Goal: Browse casually: Explore the website without a specific task or goal

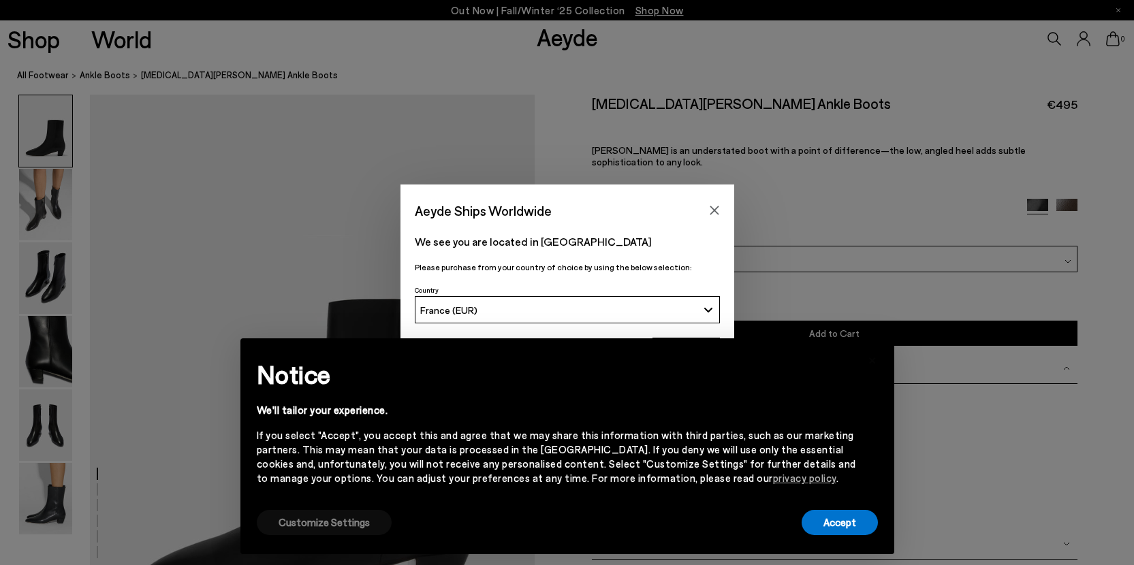
click at [317, 518] on button "Customize Settings" at bounding box center [324, 522] width 135 height 25
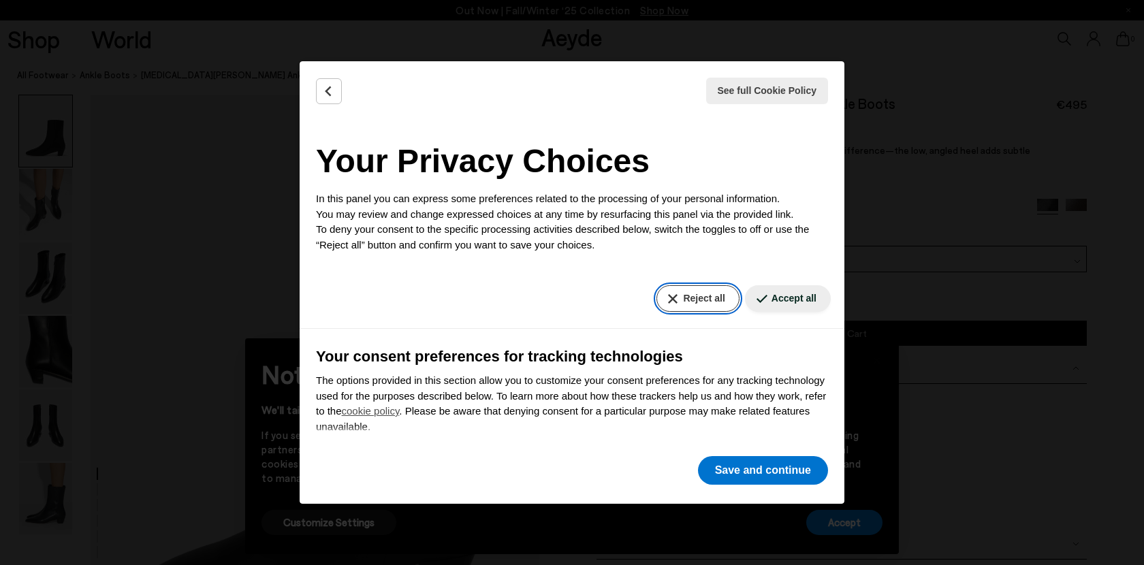
click at [674, 303] on button "Reject all" at bounding box center [698, 298] width 82 height 27
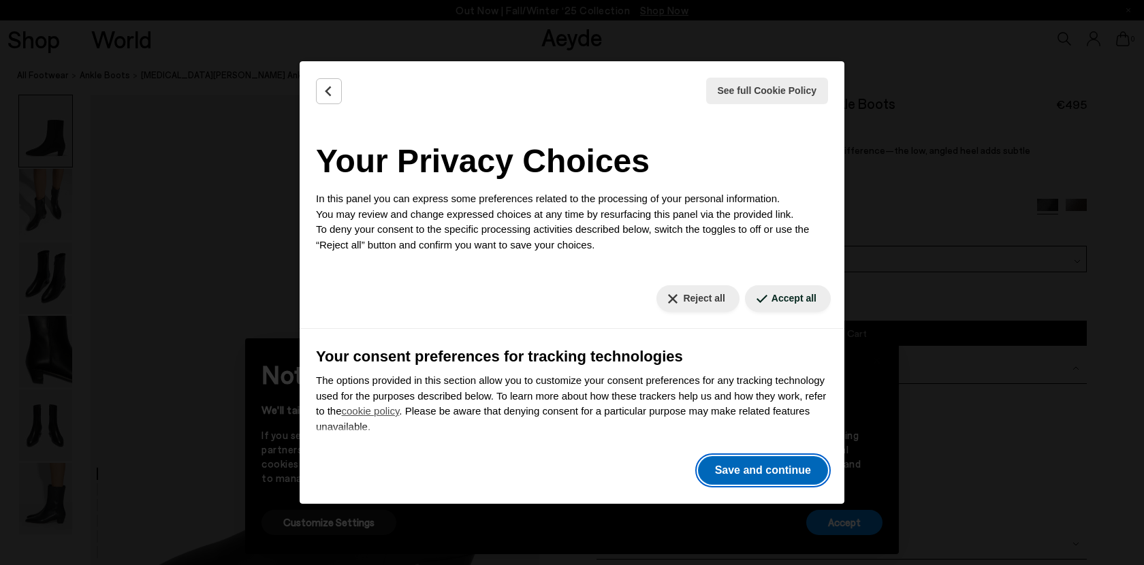
click at [739, 474] on button "Save and continue" at bounding box center [763, 470] width 130 height 29
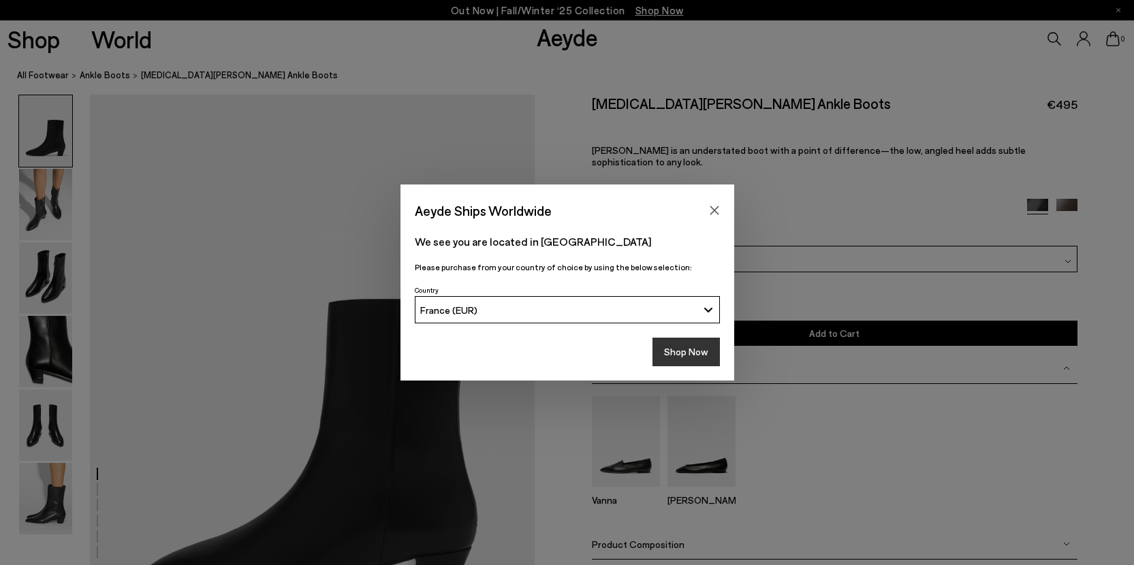
click at [667, 364] on button "Shop Now" at bounding box center [685, 352] width 67 height 29
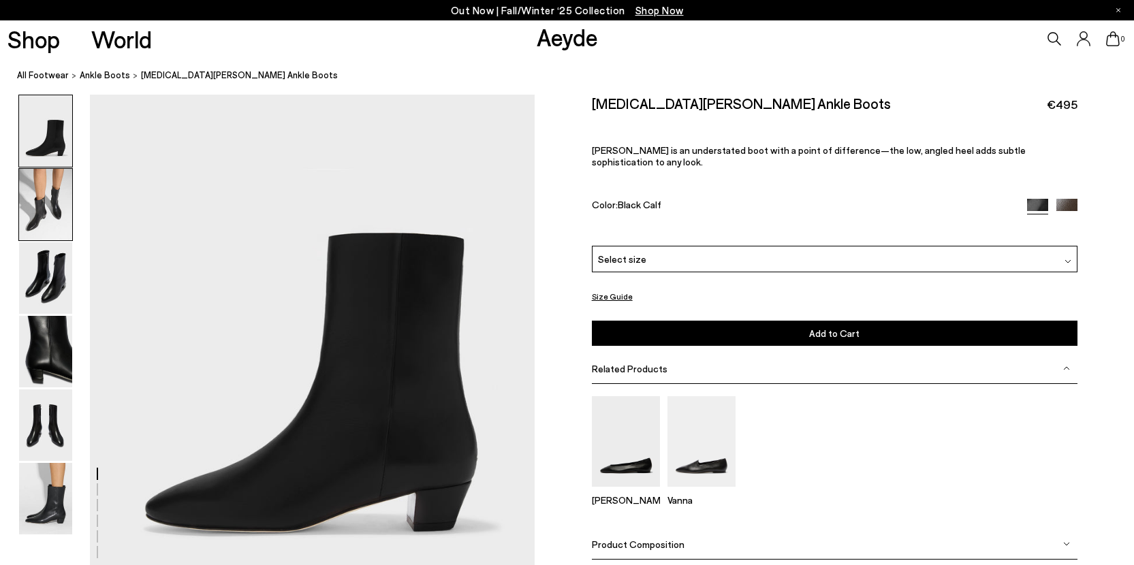
click at [43, 215] on img at bounding box center [45, 205] width 53 height 72
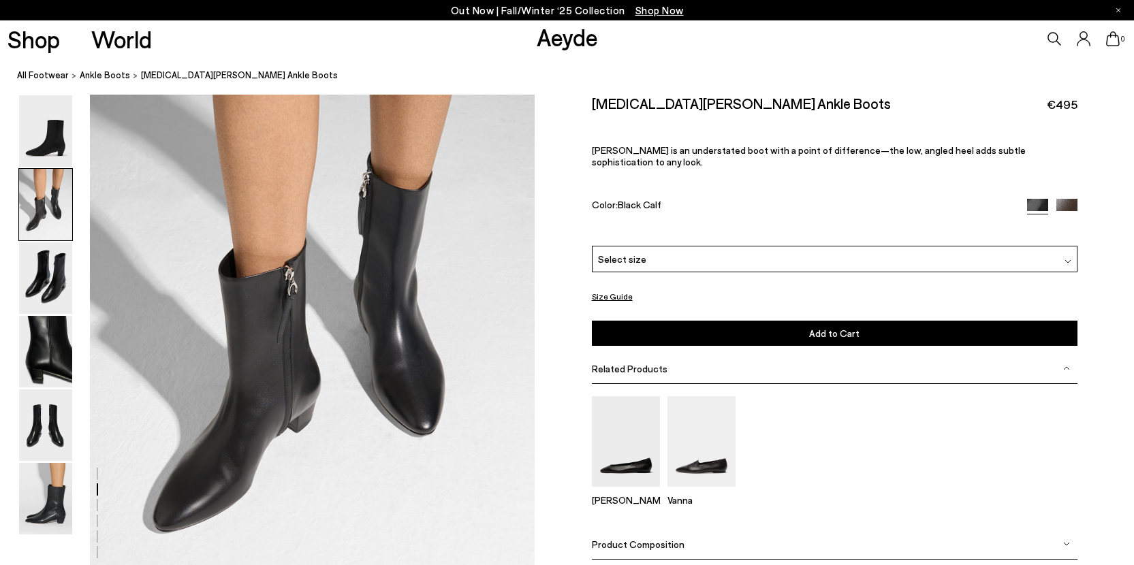
scroll to position [682, 0]
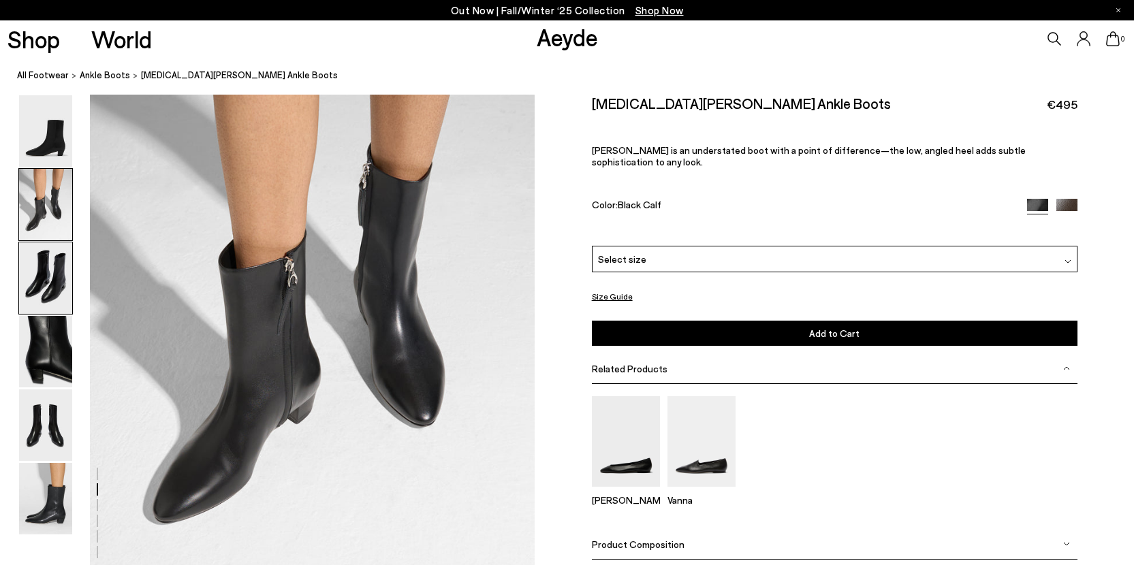
click at [37, 266] on img at bounding box center [45, 278] width 53 height 72
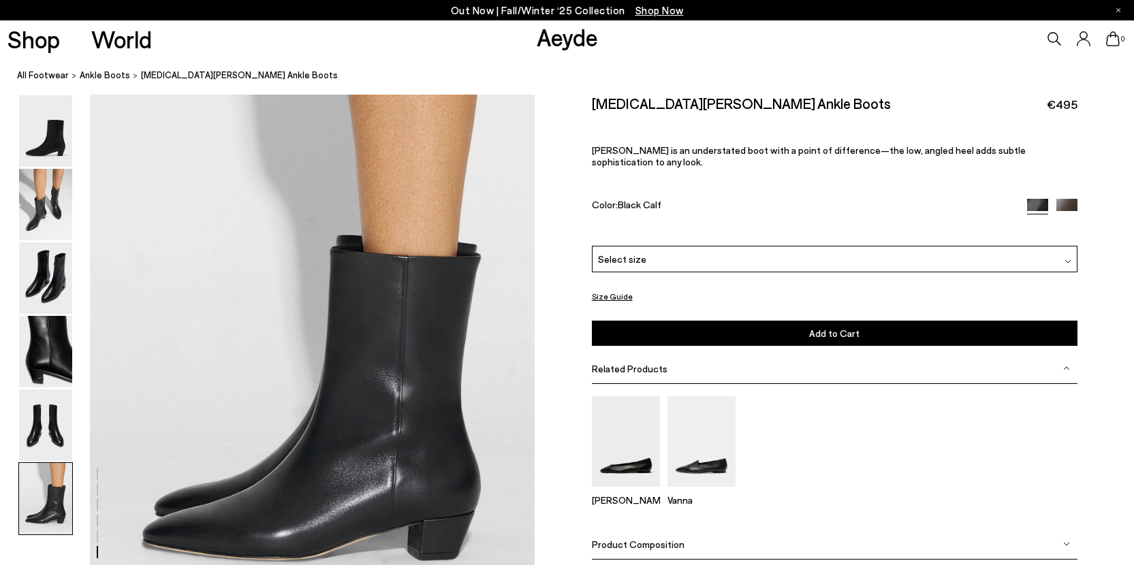
scroll to position [3065, 0]
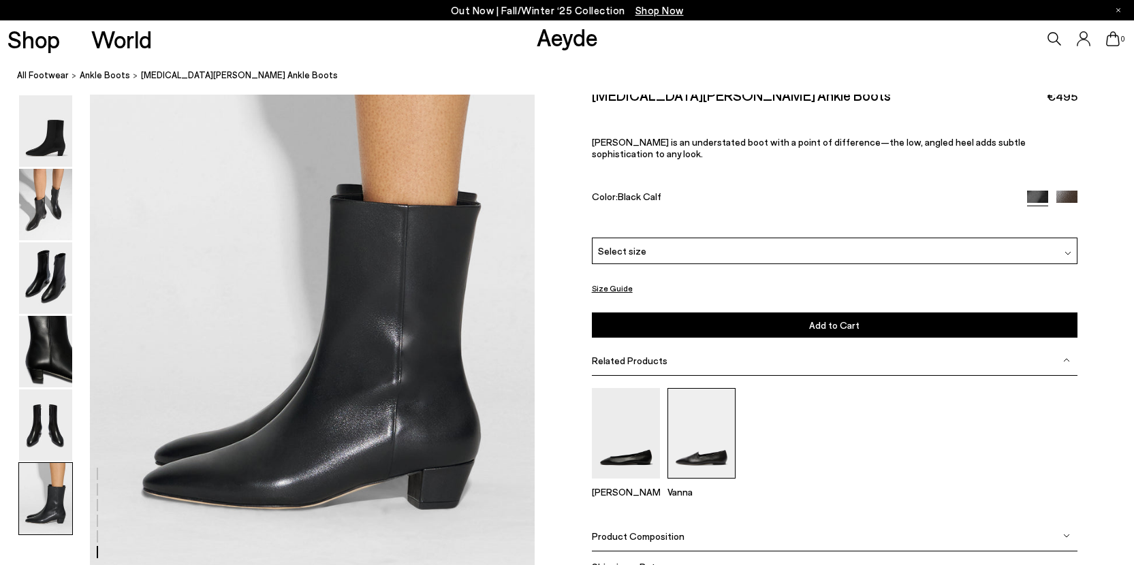
click at [717, 421] on img at bounding box center [701, 433] width 68 height 91
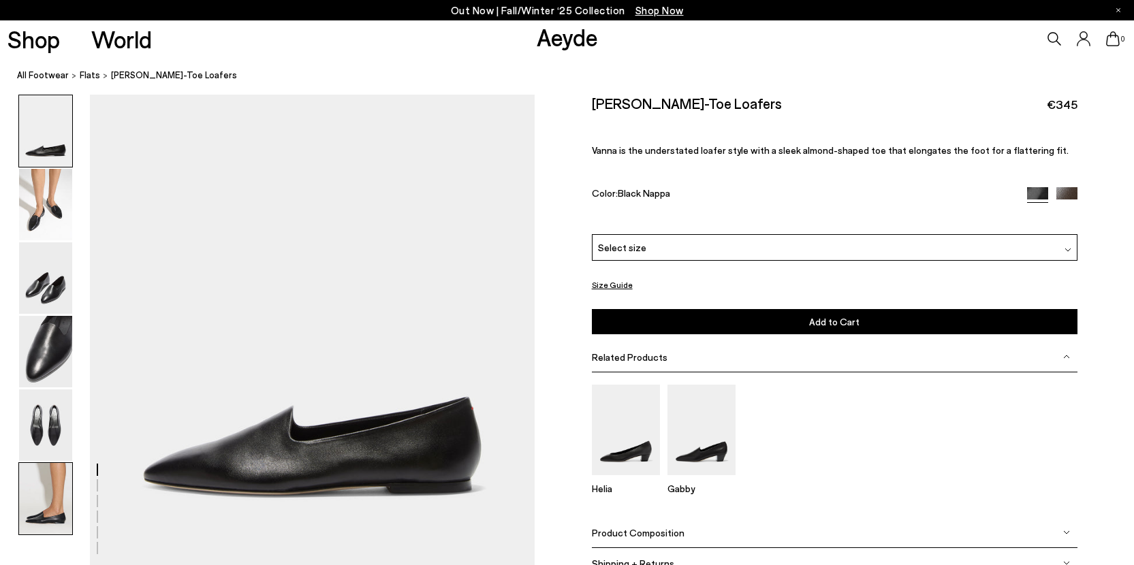
click at [33, 519] on img at bounding box center [45, 499] width 53 height 72
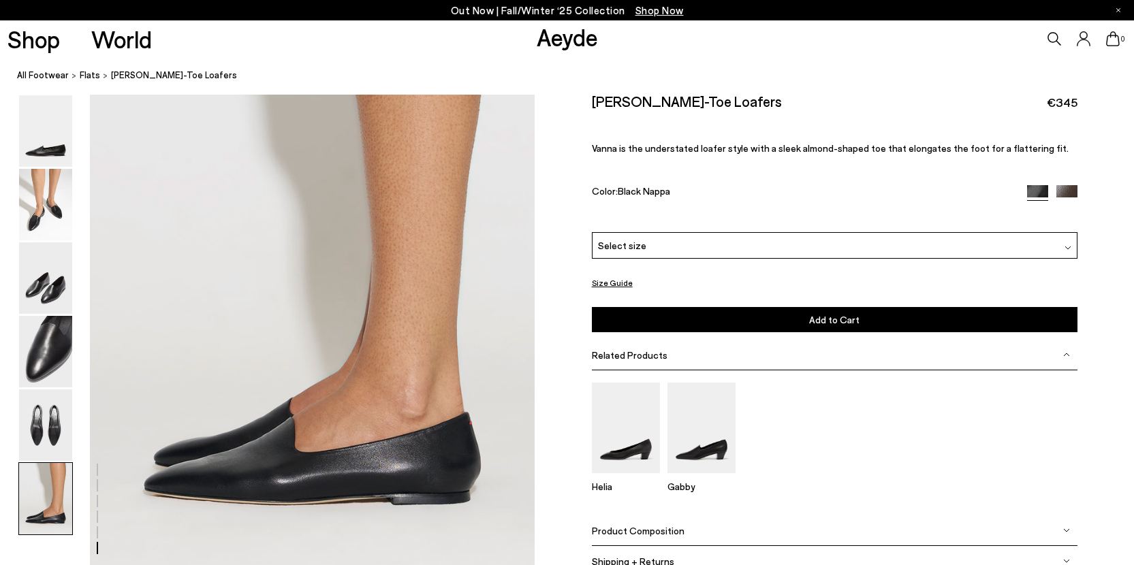
scroll to position [2949, 0]
click at [45, 212] on img at bounding box center [45, 205] width 53 height 72
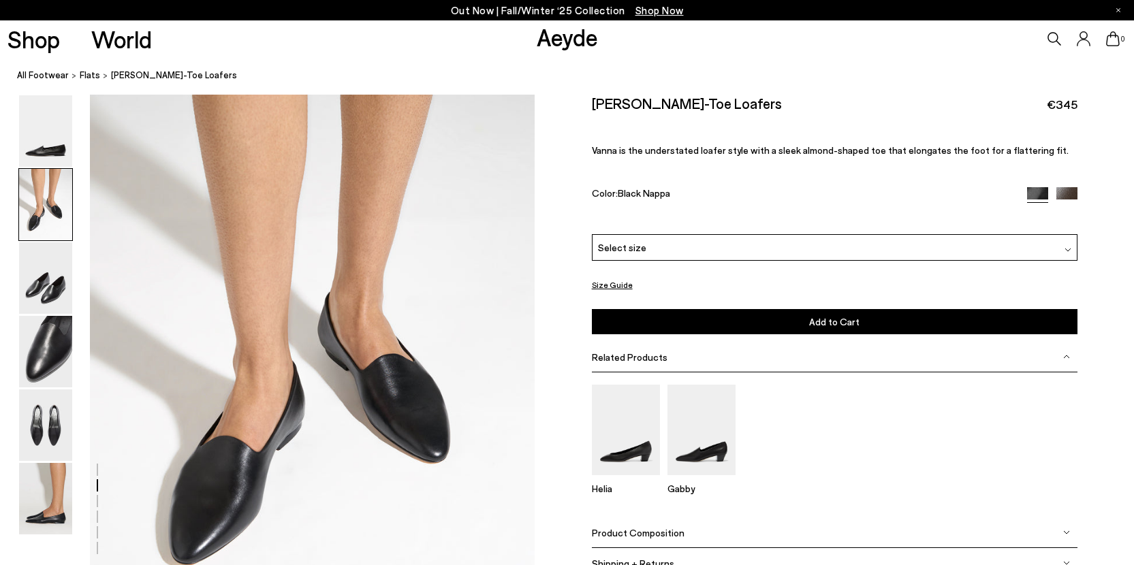
scroll to position [574, 0]
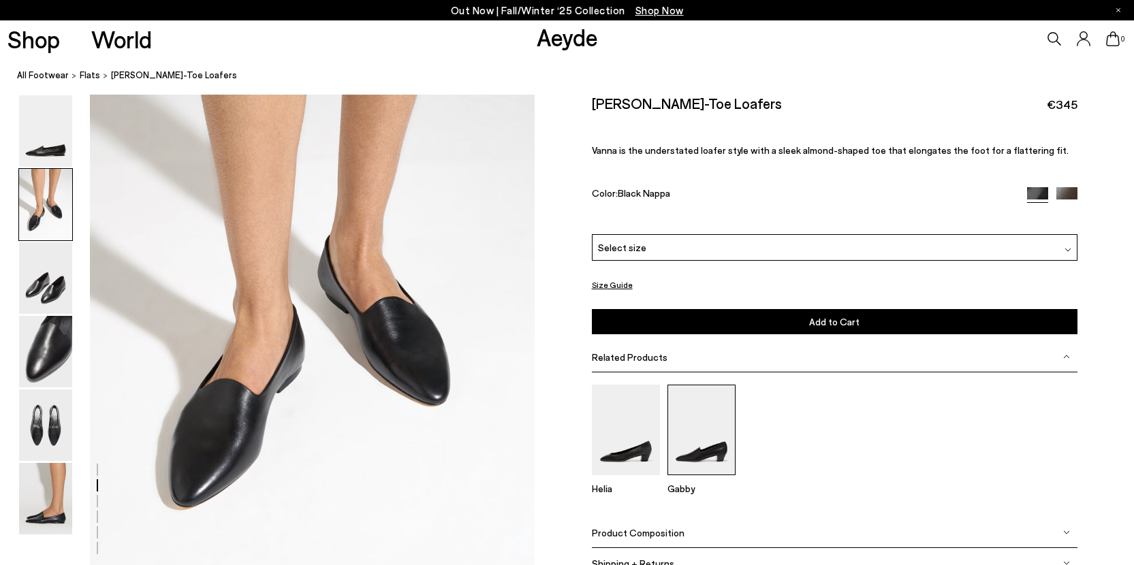
click at [701, 436] on img at bounding box center [701, 430] width 68 height 91
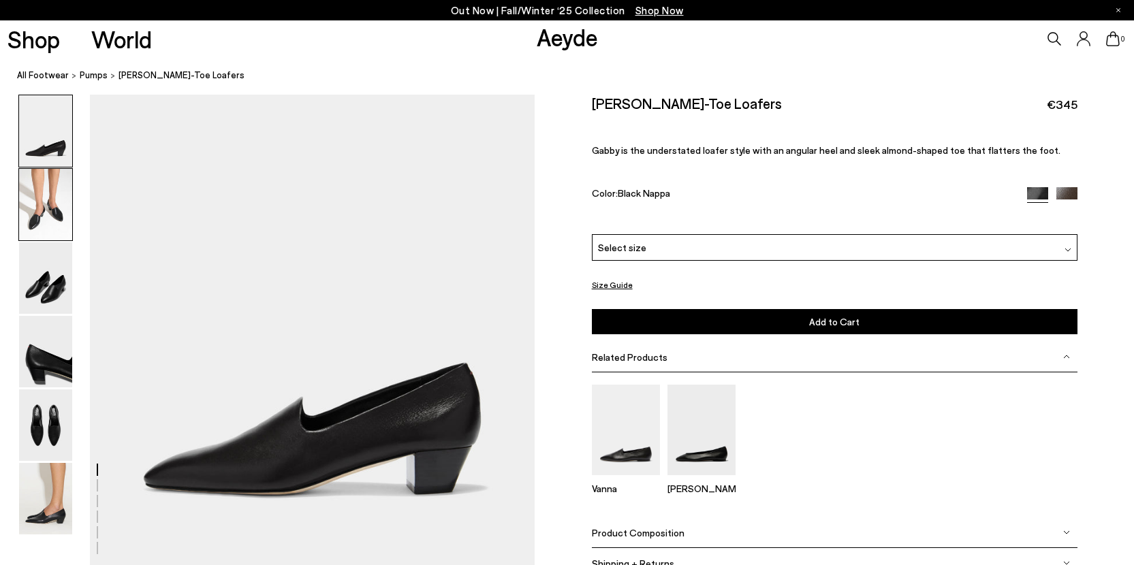
click at [31, 215] on img at bounding box center [45, 205] width 53 height 72
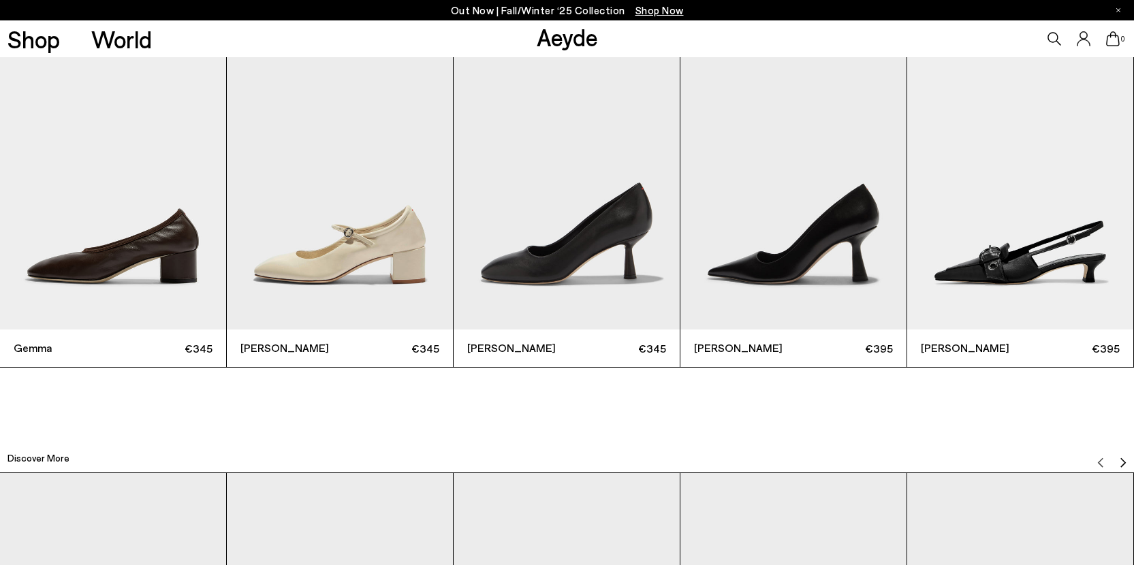
scroll to position [3483, 0]
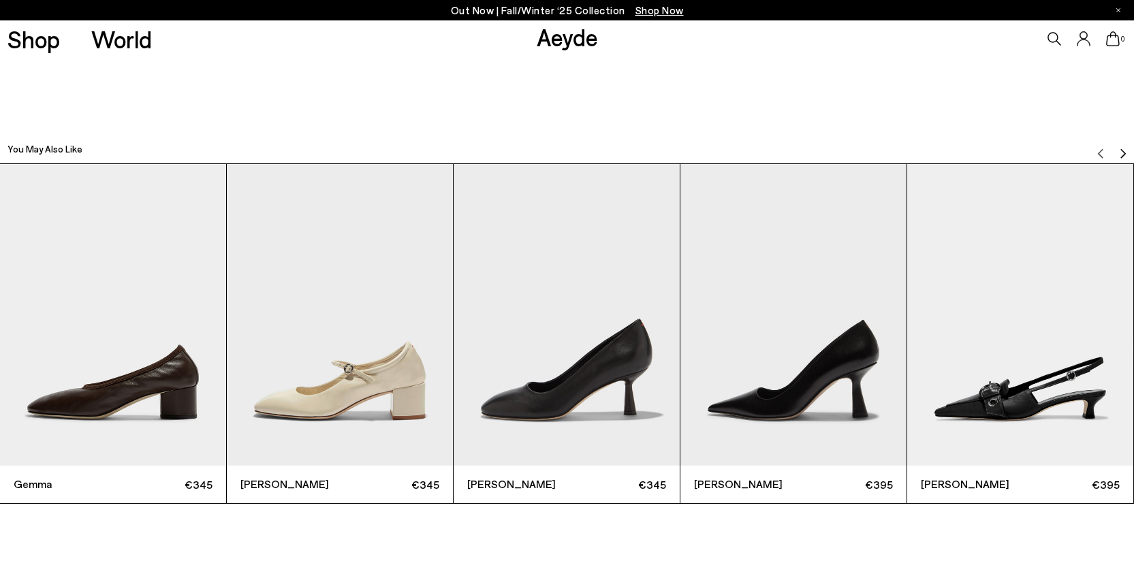
click at [142, 256] on img "1 / 12" at bounding box center [113, 315] width 226 height 302
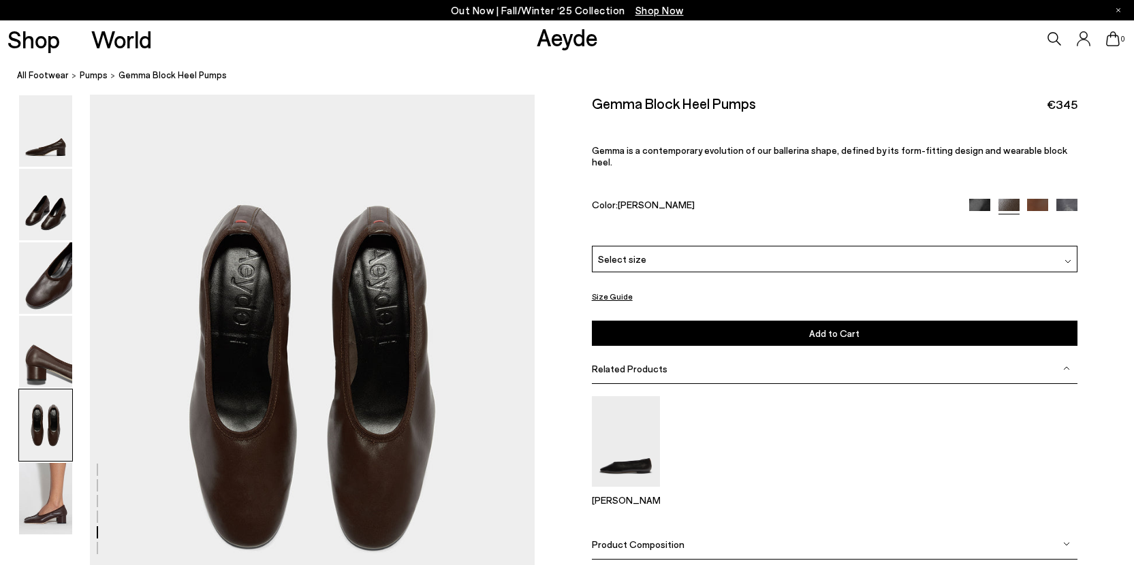
scroll to position [2282, 0]
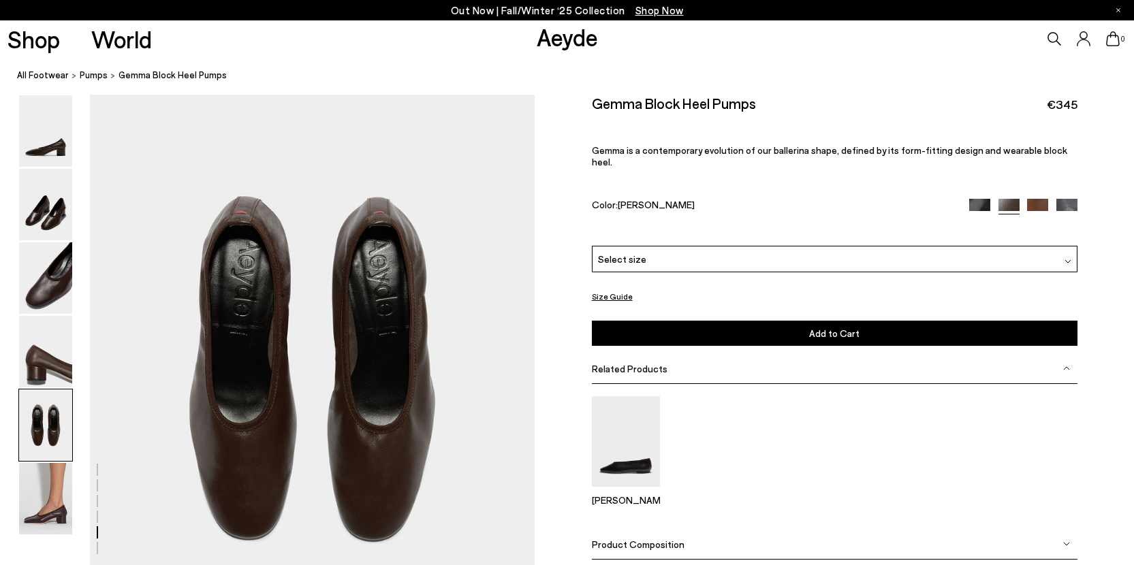
click at [1059, 199] on img at bounding box center [1066, 209] width 21 height 21
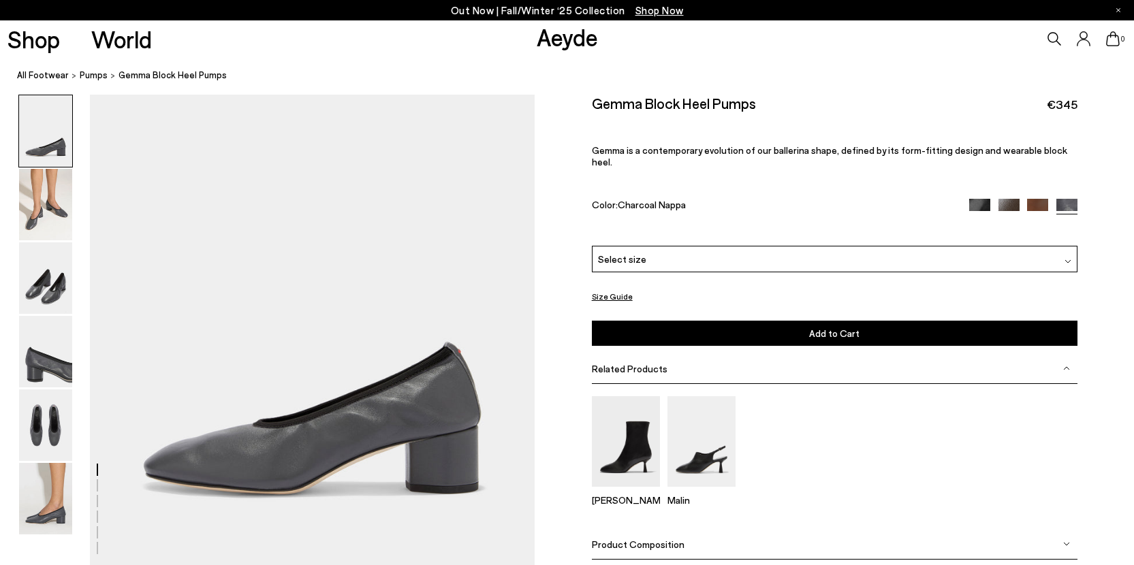
click at [982, 199] on img at bounding box center [979, 209] width 21 height 21
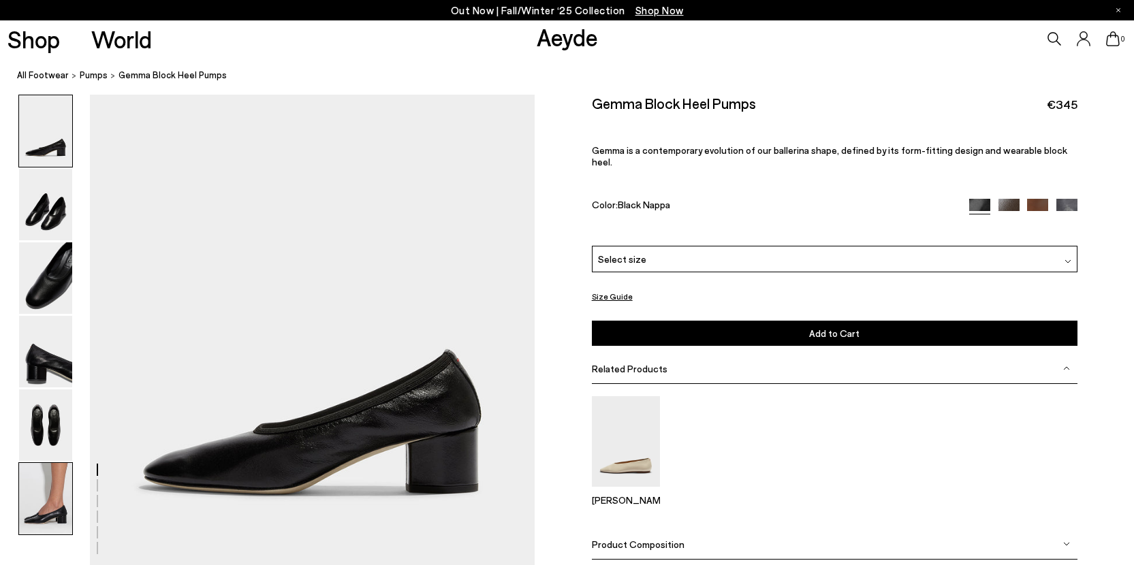
click at [27, 499] on img at bounding box center [45, 499] width 53 height 72
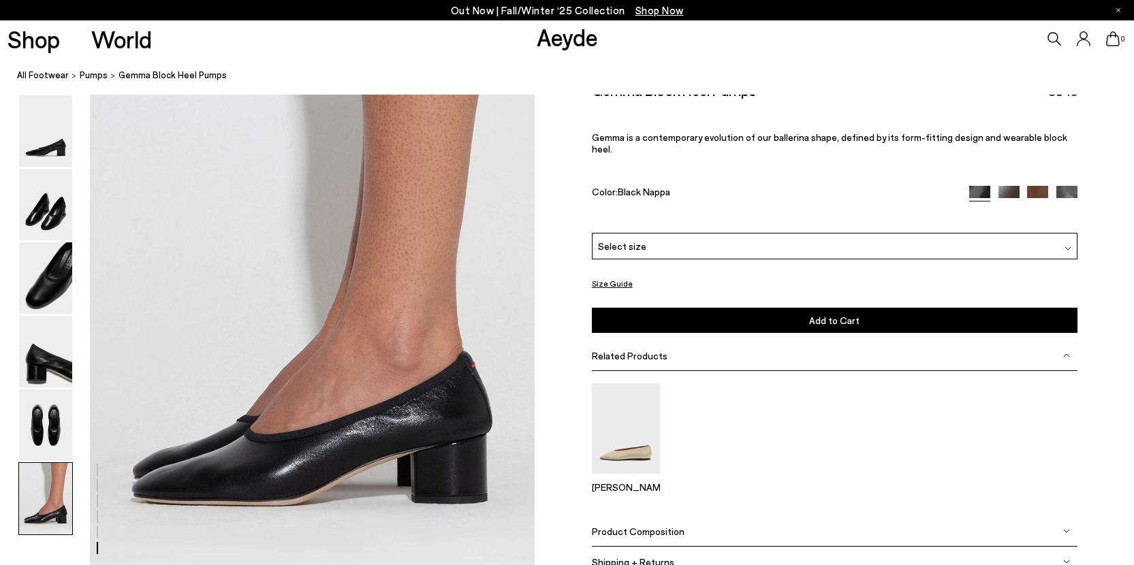
scroll to position [2949, 0]
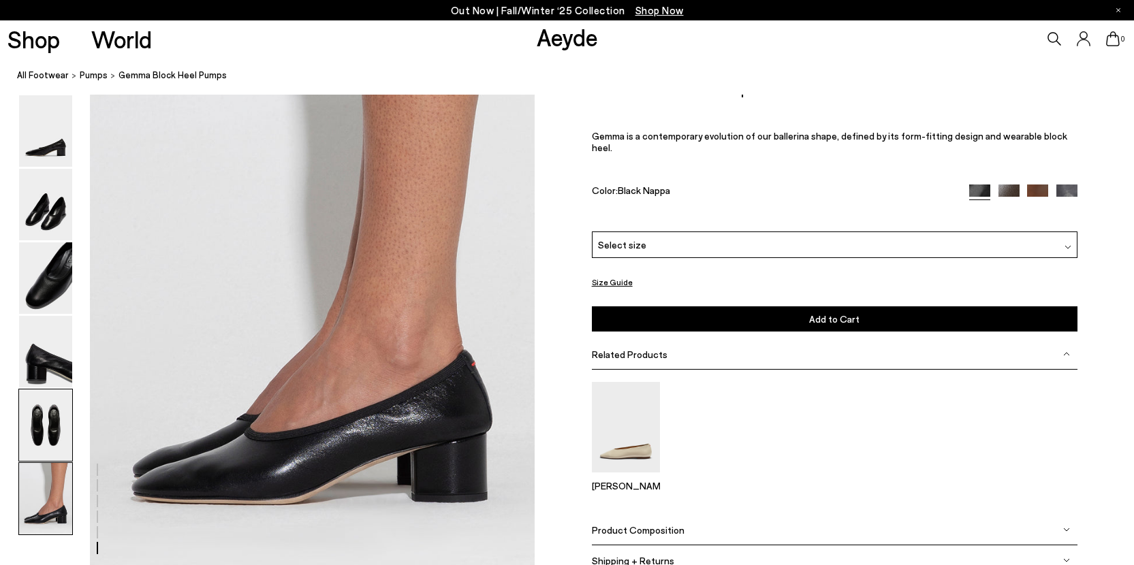
click at [49, 425] on img at bounding box center [45, 426] width 53 height 72
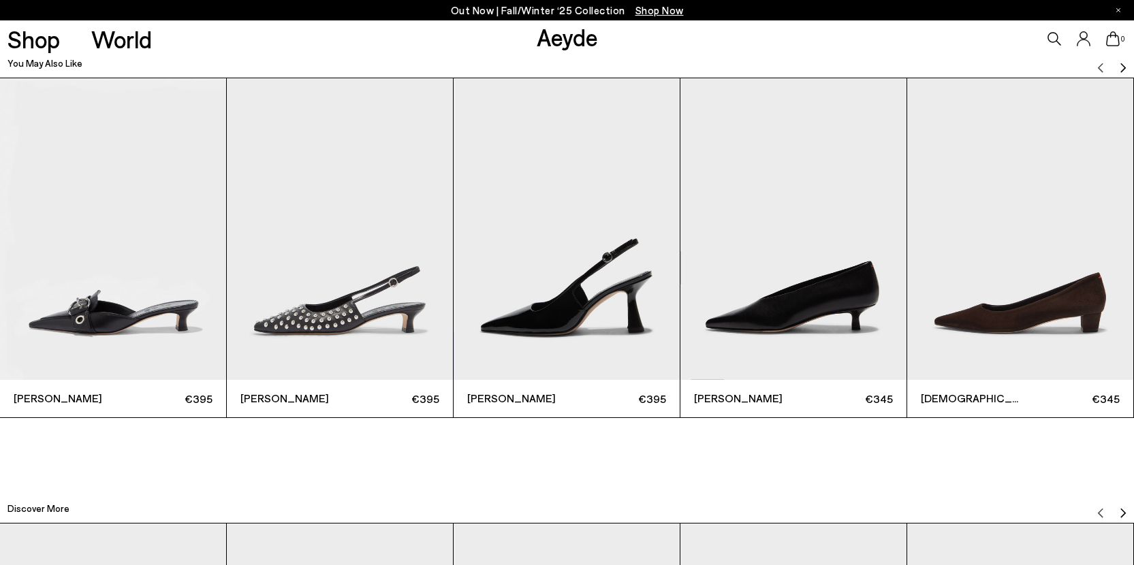
scroll to position [3509, 0]
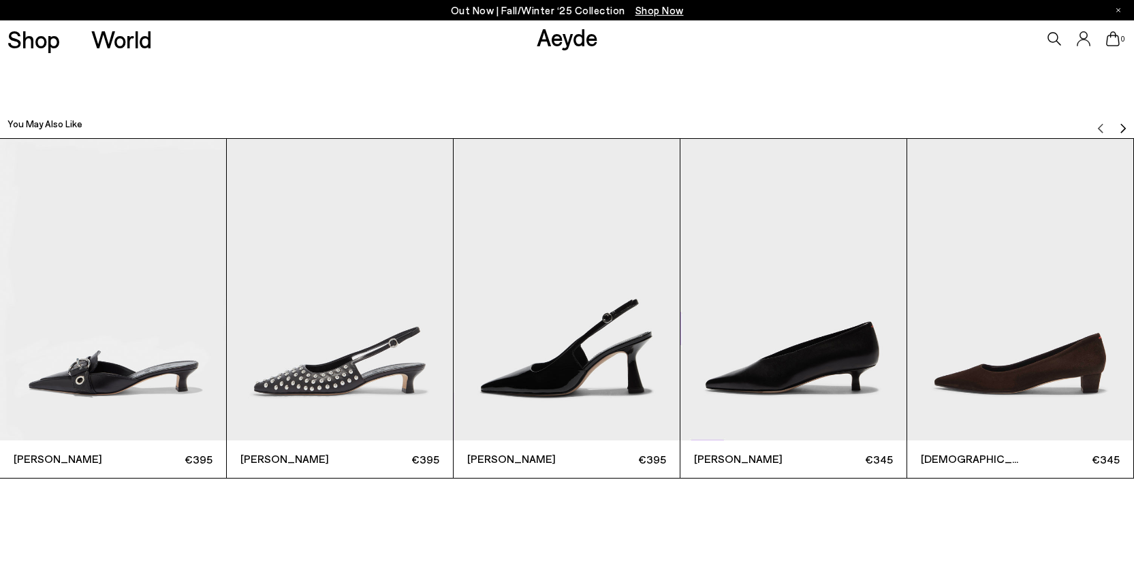
click at [1124, 125] on img "Next slide" at bounding box center [1123, 128] width 11 height 11
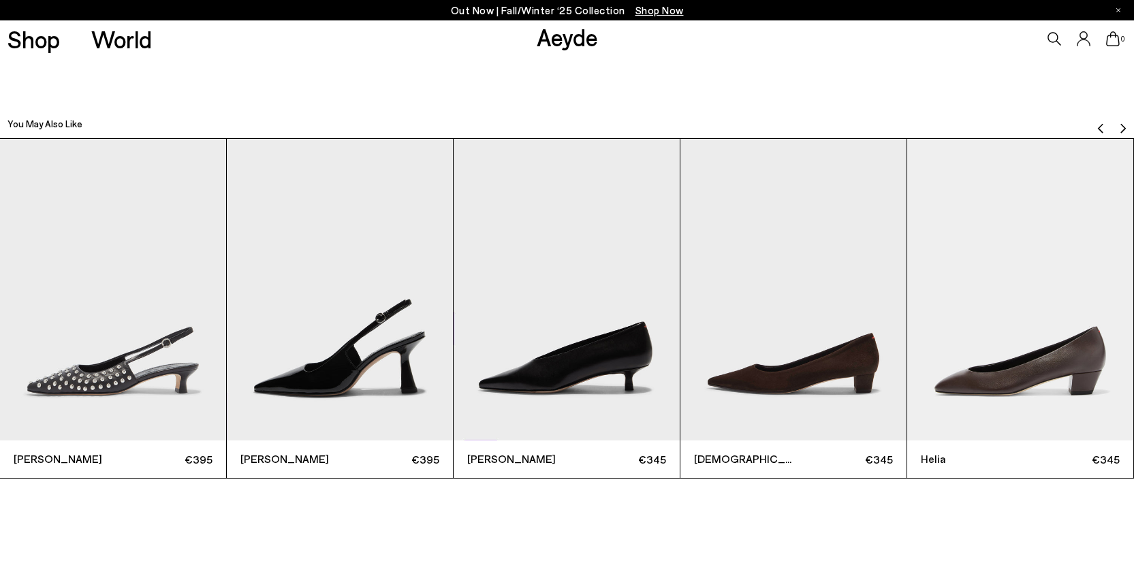
click at [1124, 125] on img "Next slide" at bounding box center [1123, 128] width 11 height 11
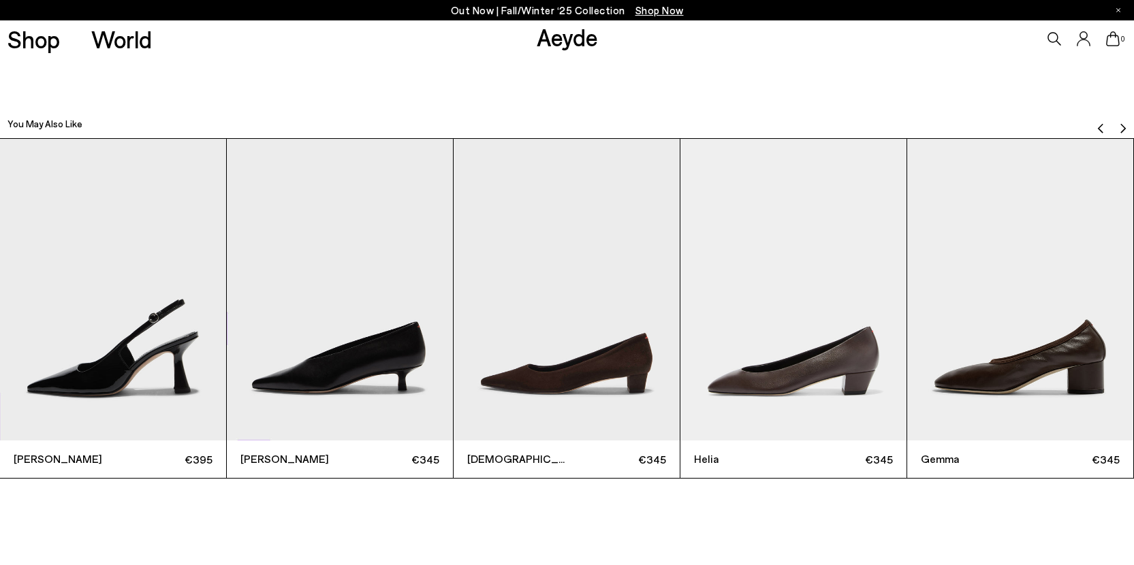
click at [1124, 125] on img "Next slide" at bounding box center [1123, 128] width 11 height 11
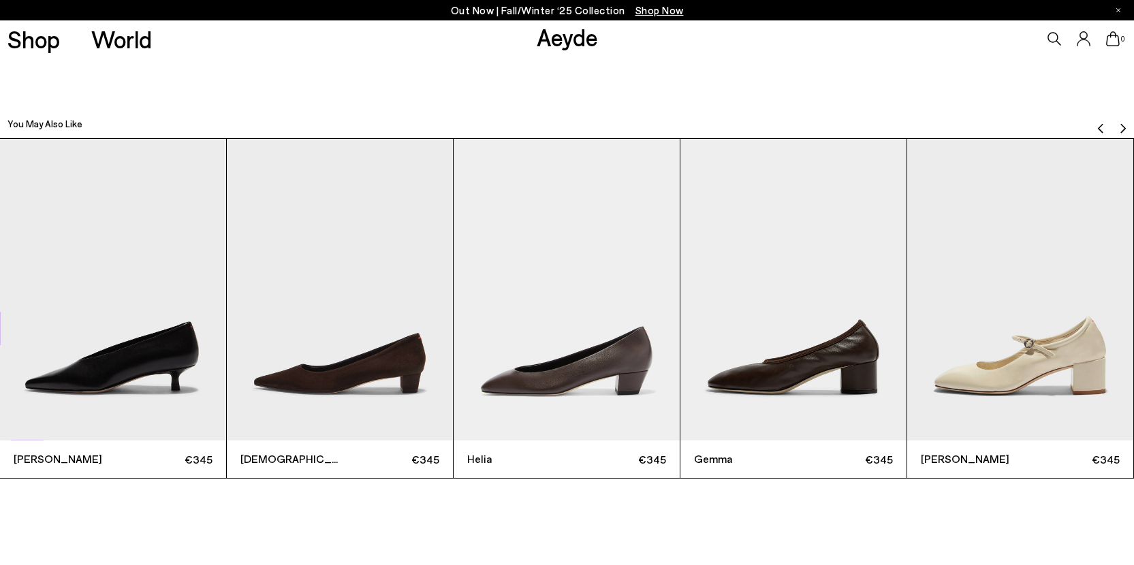
click at [1124, 125] on img "Next slide" at bounding box center [1123, 128] width 11 height 11
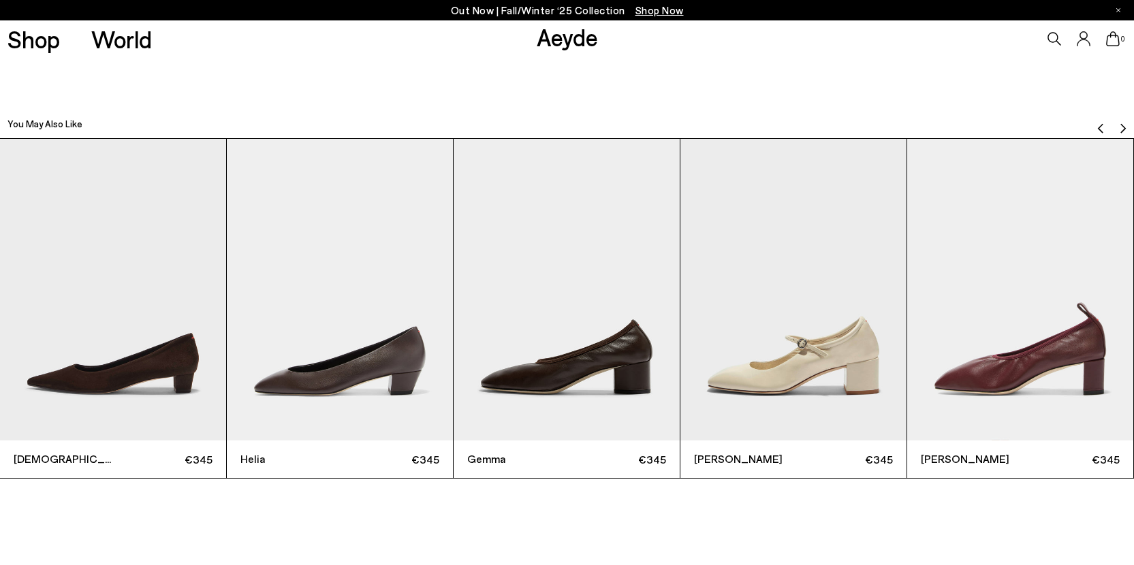
click at [1124, 125] on img "Next slide" at bounding box center [1123, 128] width 11 height 11
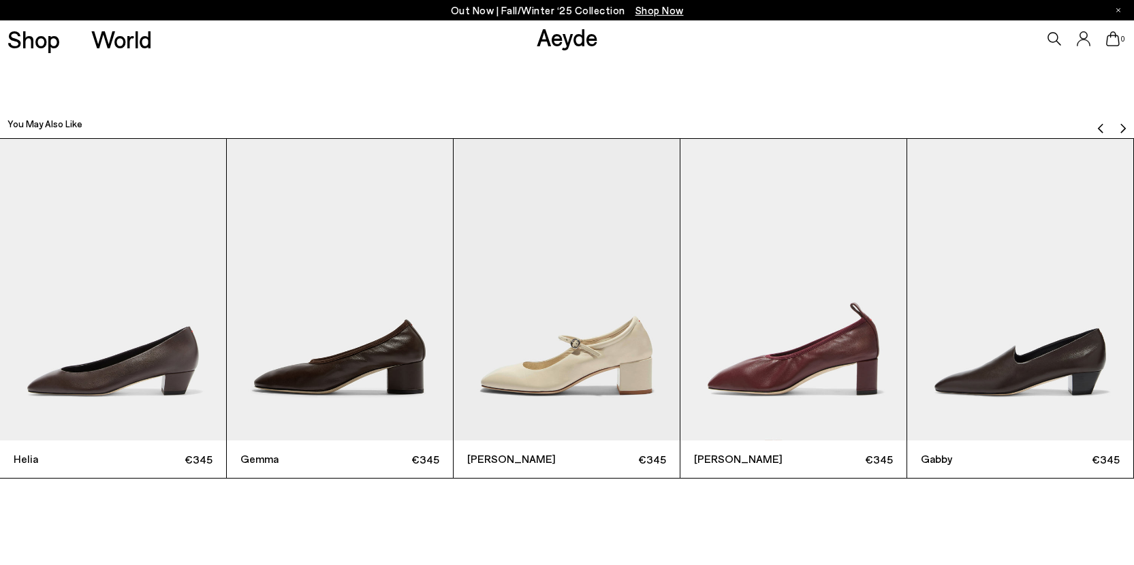
click at [1124, 125] on img "Next slide" at bounding box center [1123, 128] width 11 height 11
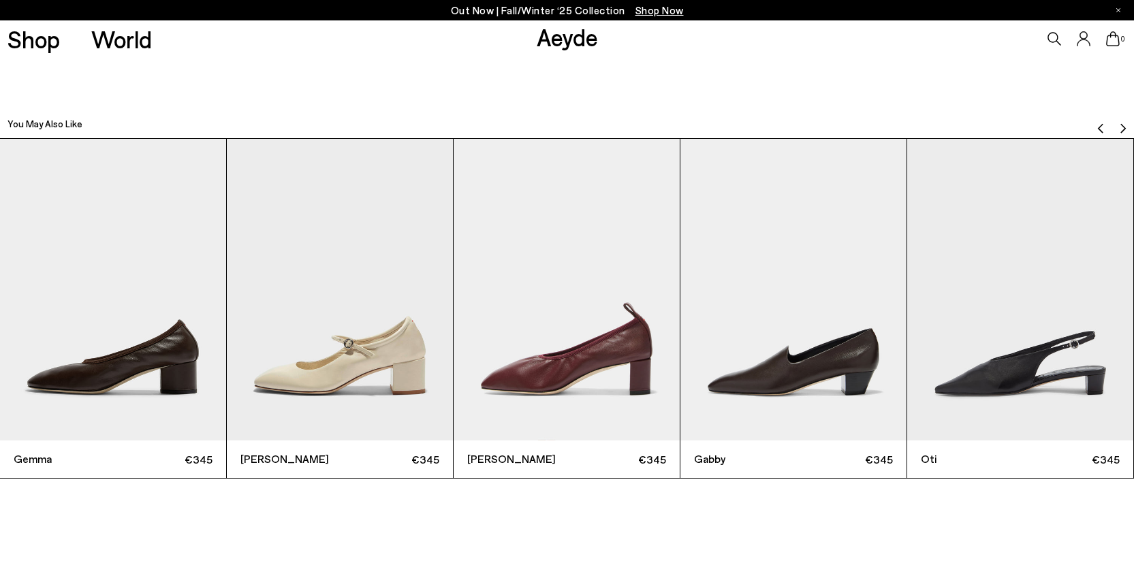
click at [1124, 125] on img "Next slide" at bounding box center [1123, 128] width 11 height 11
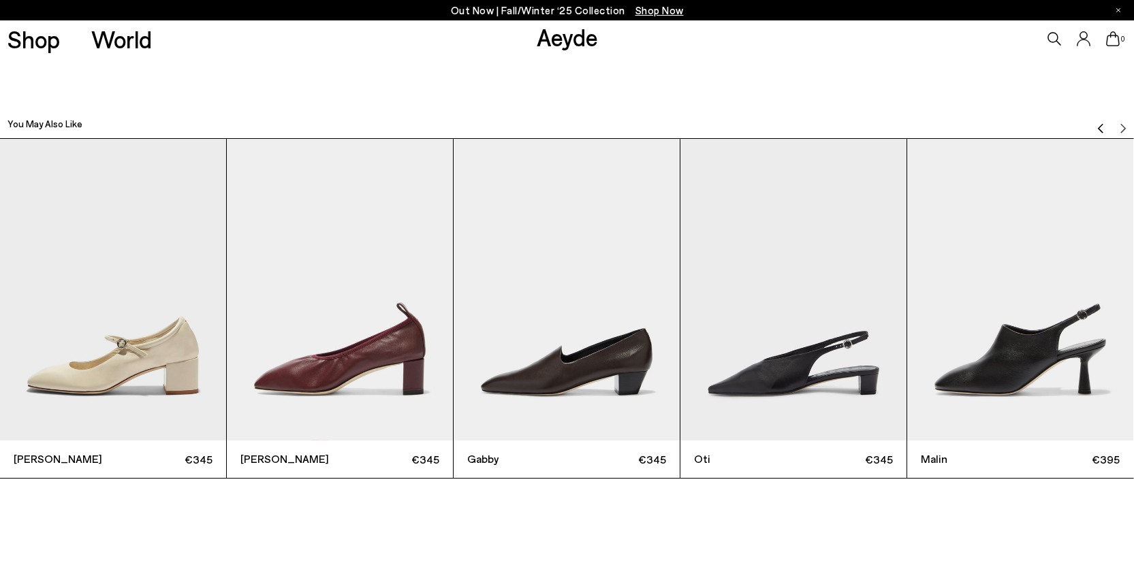
click at [823, 321] on img "11 / 12" at bounding box center [793, 290] width 226 height 302
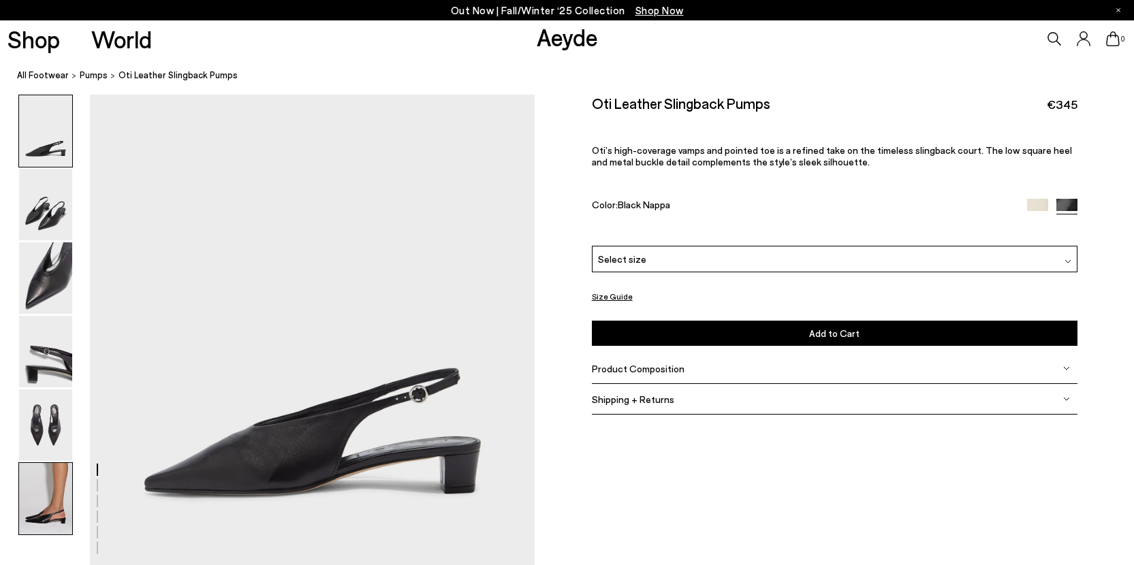
click at [54, 506] on img at bounding box center [45, 499] width 53 height 72
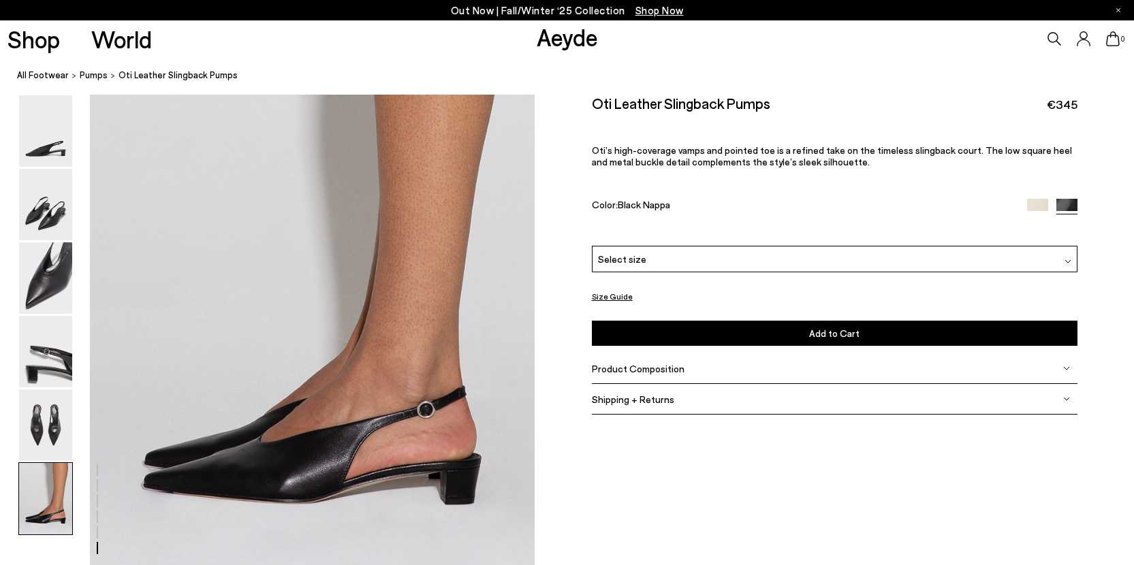
scroll to position [2949, 0]
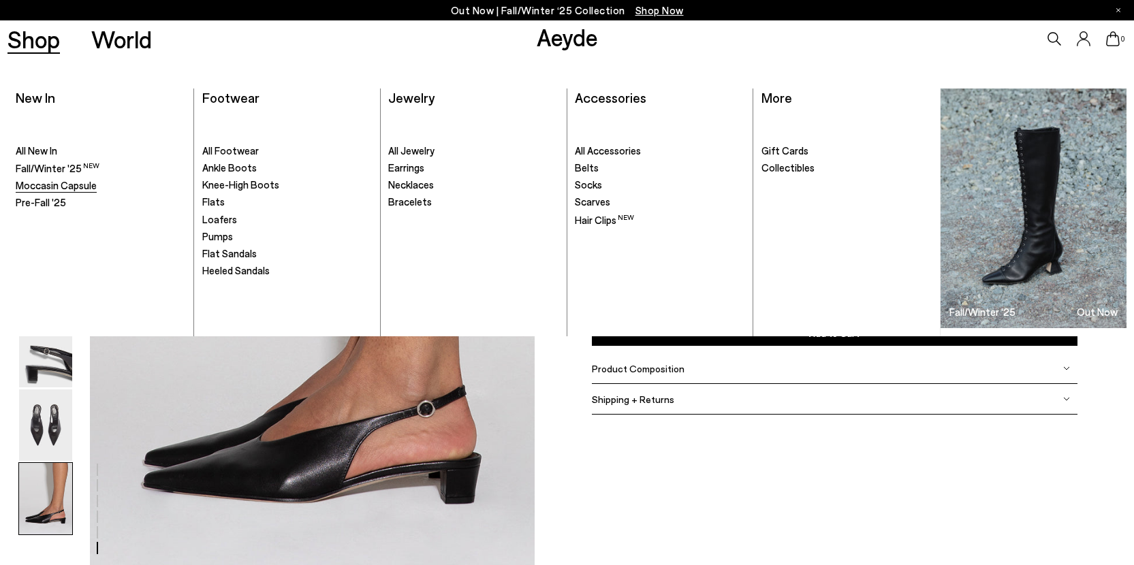
click at [38, 184] on span "Moccasin Capsule" at bounding box center [56, 185] width 81 height 12
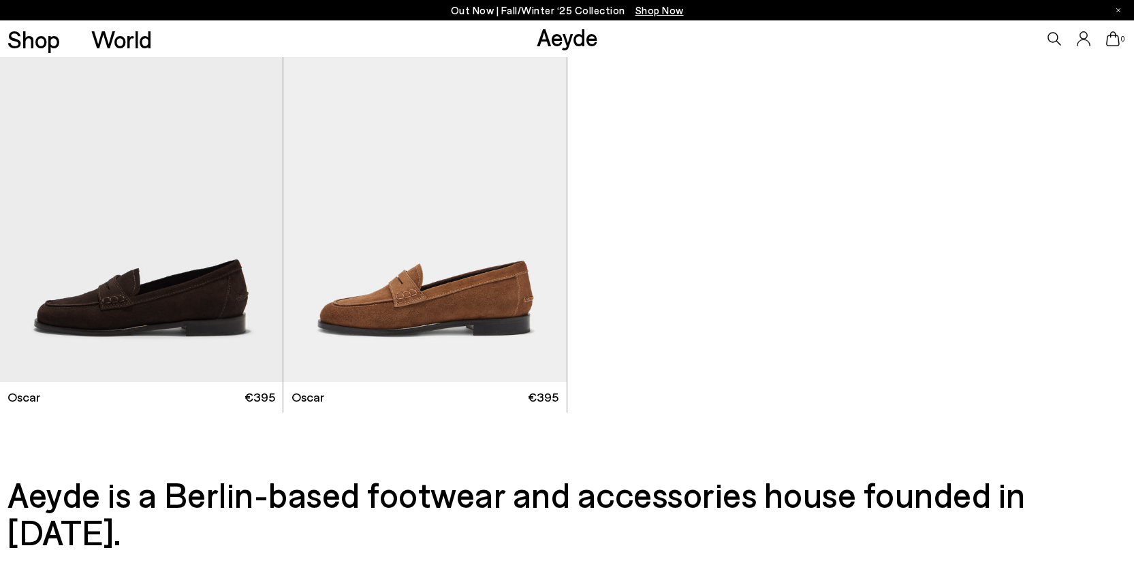
scroll to position [2493, 0]
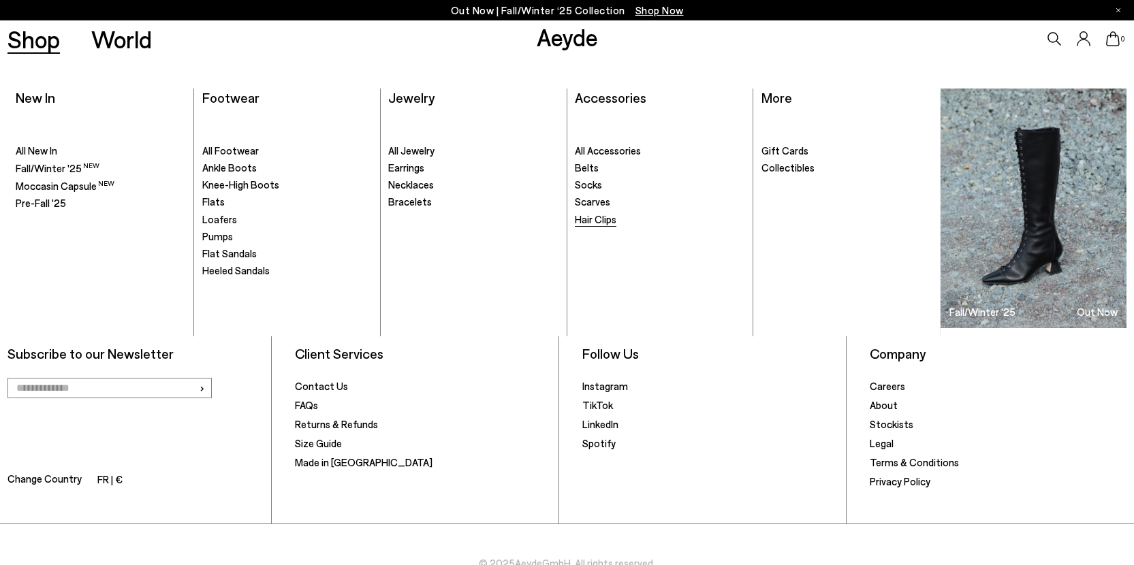
click at [603, 217] on span "Hair Clips" at bounding box center [596, 219] width 42 height 12
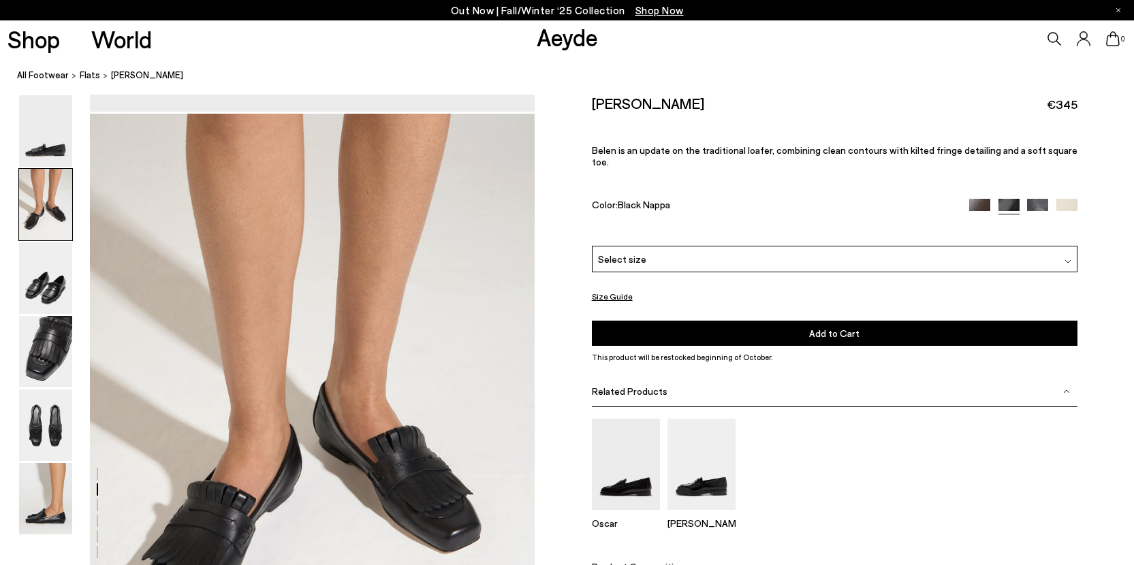
scroll to position [603, 0]
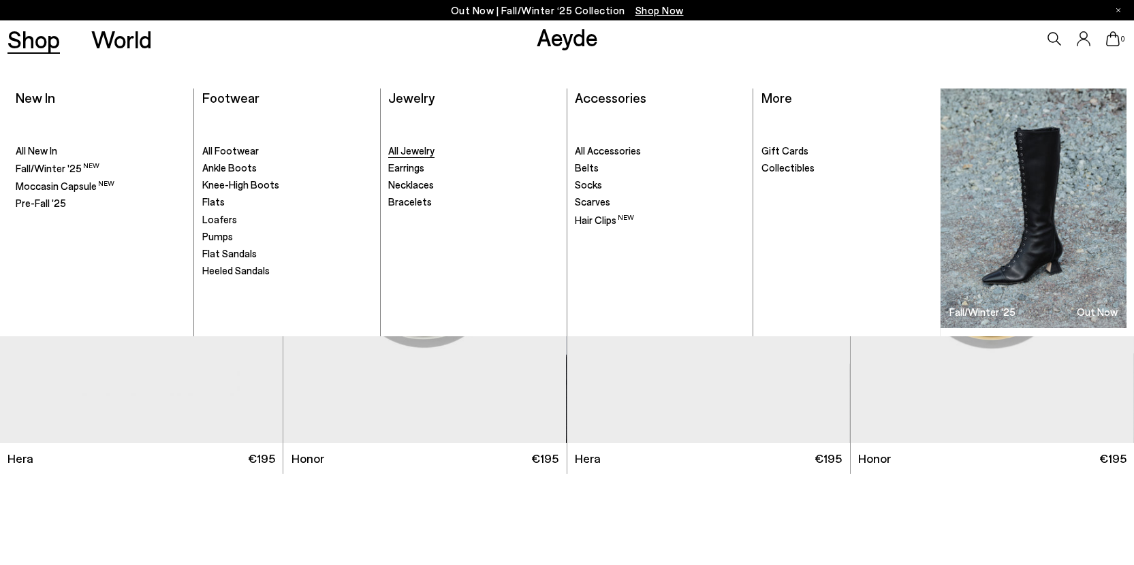
click at [418, 146] on span "All Jewelry" at bounding box center [411, 150] width 46 height 12
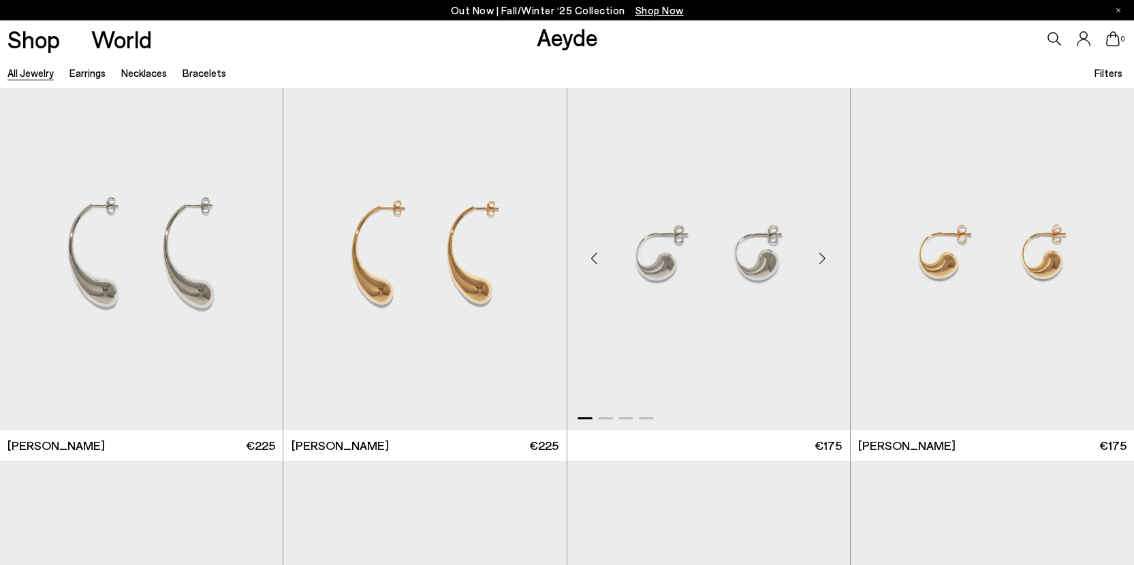
scroll to position [1180, 0]
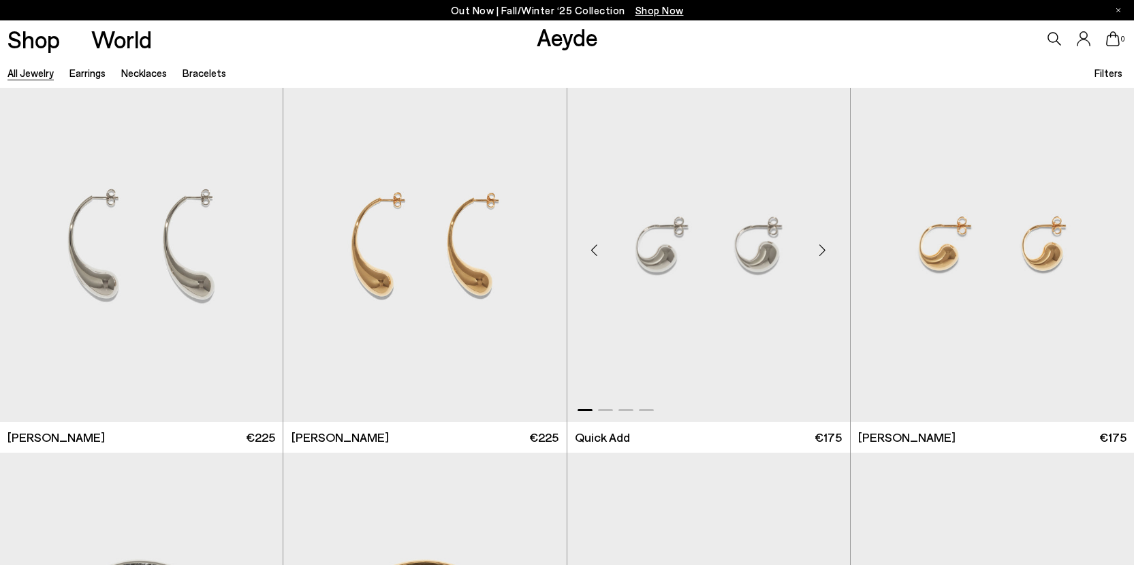
click at [819, 252] on div "Next slide" at bounding box center [822, 250] width 41 height 41
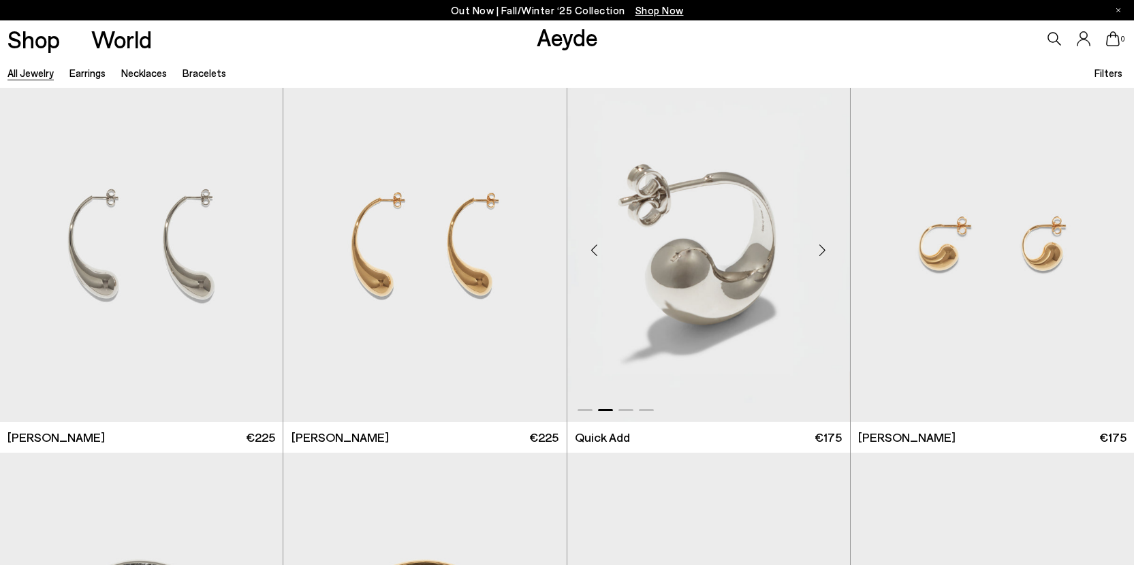
click at [819, 252] on div "Next slide" at bounding box center [822, 250] width 41 height 41
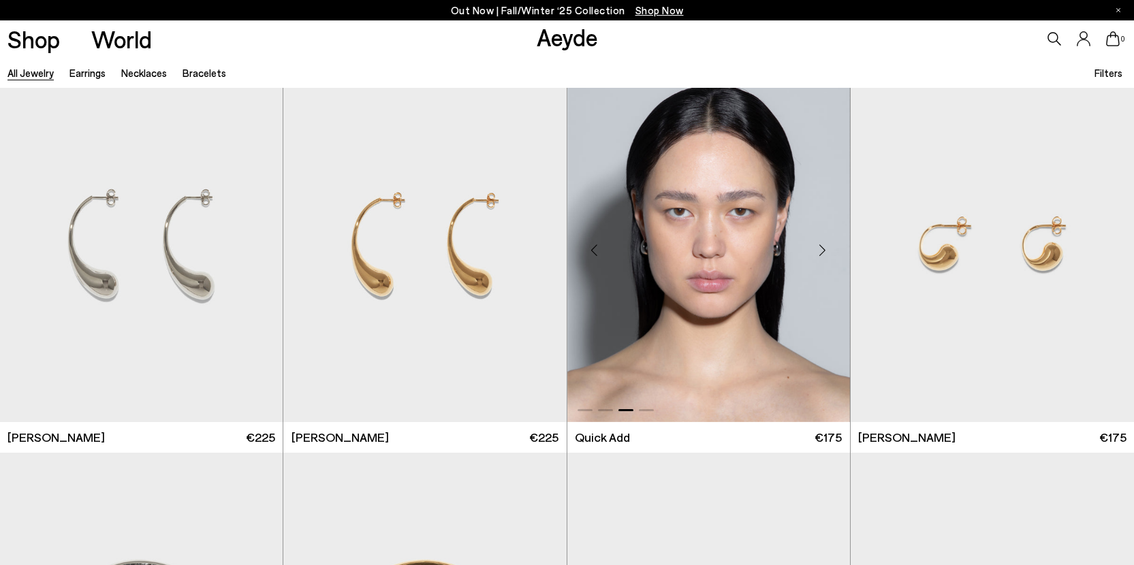
click at [819, 252] on div "Next slide" at bounding box center [822, 250] width 41 height 41
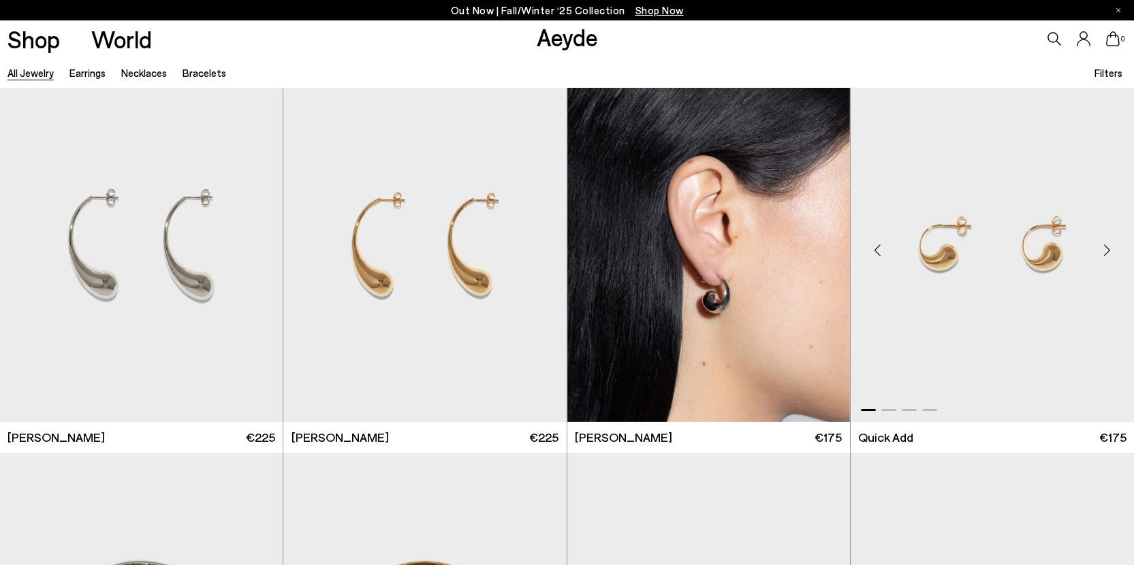
click at [1108, 249] on div "Next slide" at bounding box center [1106, 250] width 41 height 41
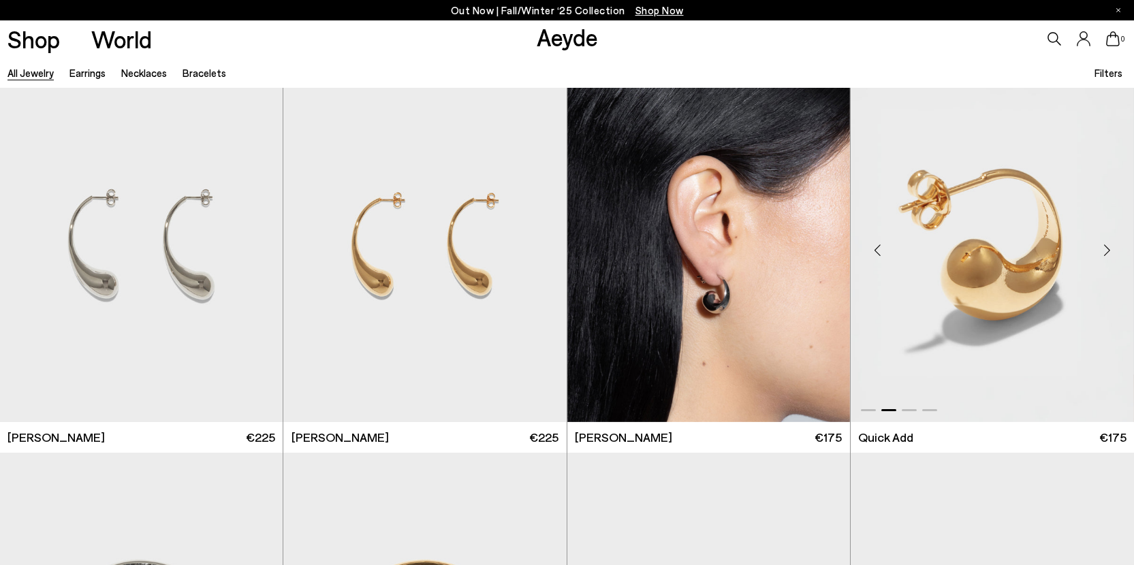
click at [1108, 249] on div "Next slide" at bounding box center [1106, 250] width 41 height 41
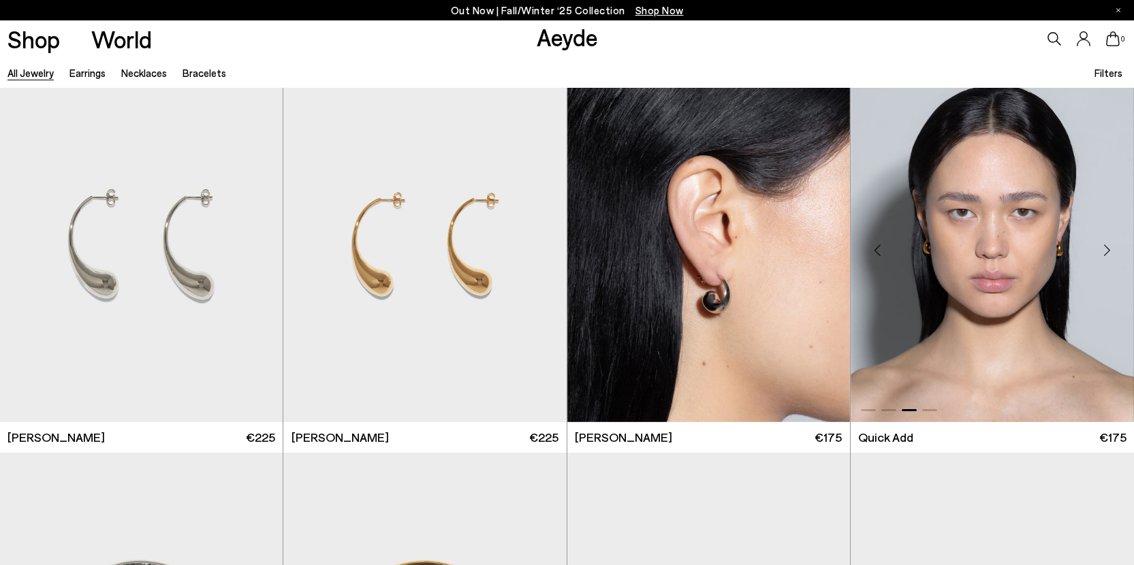
click at [1108, 249] on div "Next slide" at bounding box center [1106, 250] width 41 height 41
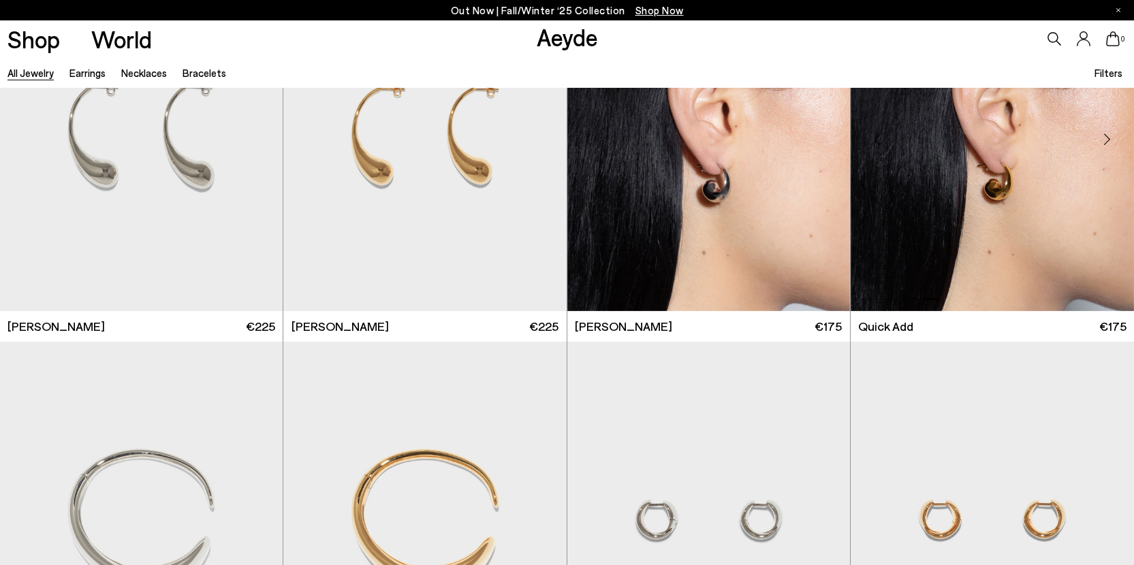
scroll to position [1139, 0]
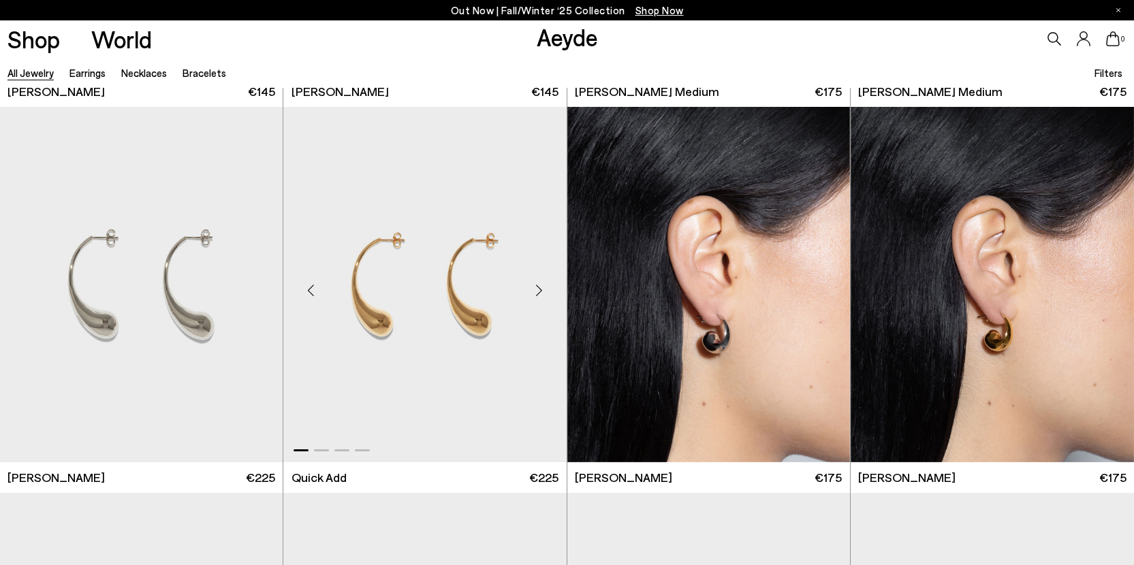
click at [540, 290] on div "Next slide" at bounding box center [539, 290] width 41 height 41
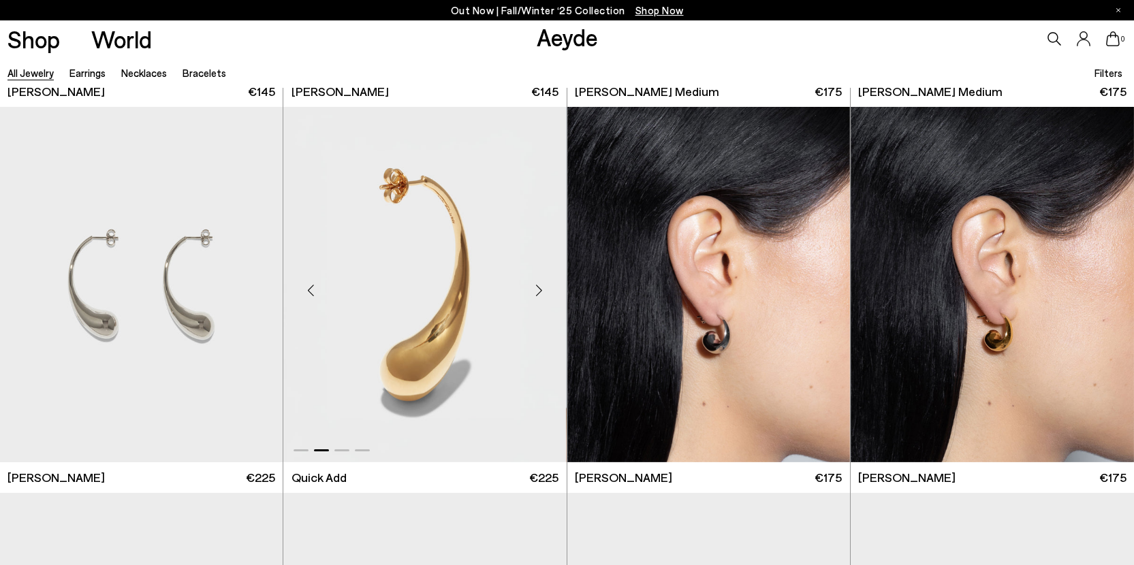
click at [540, 290] on div "Next slide" at bounding box center [539, 290] width 41 height 41
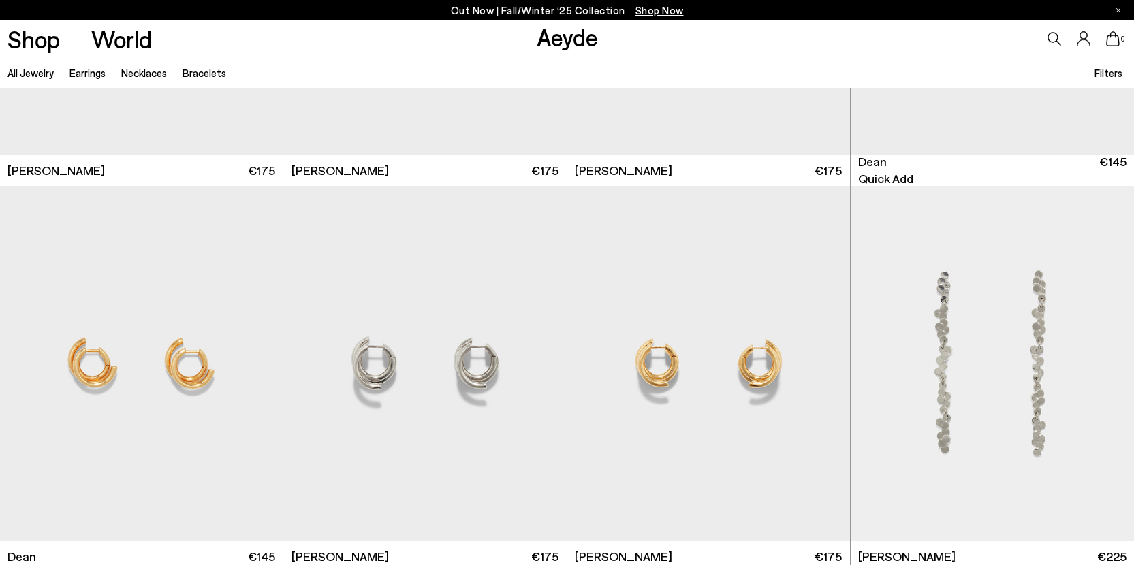
scroll to position [3061, 0]
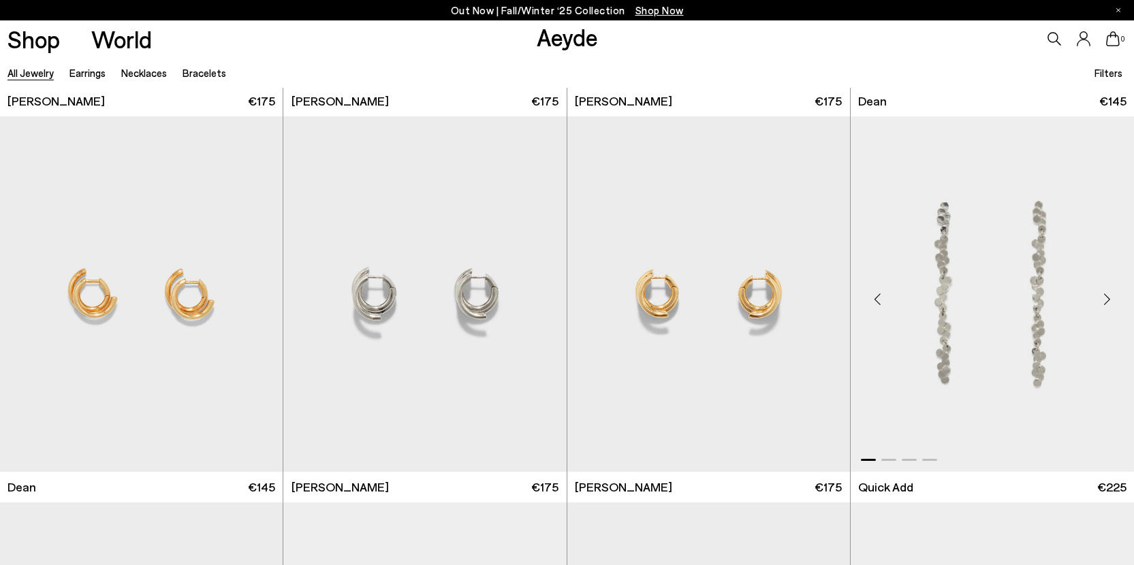
scroll to position [3512, 0]
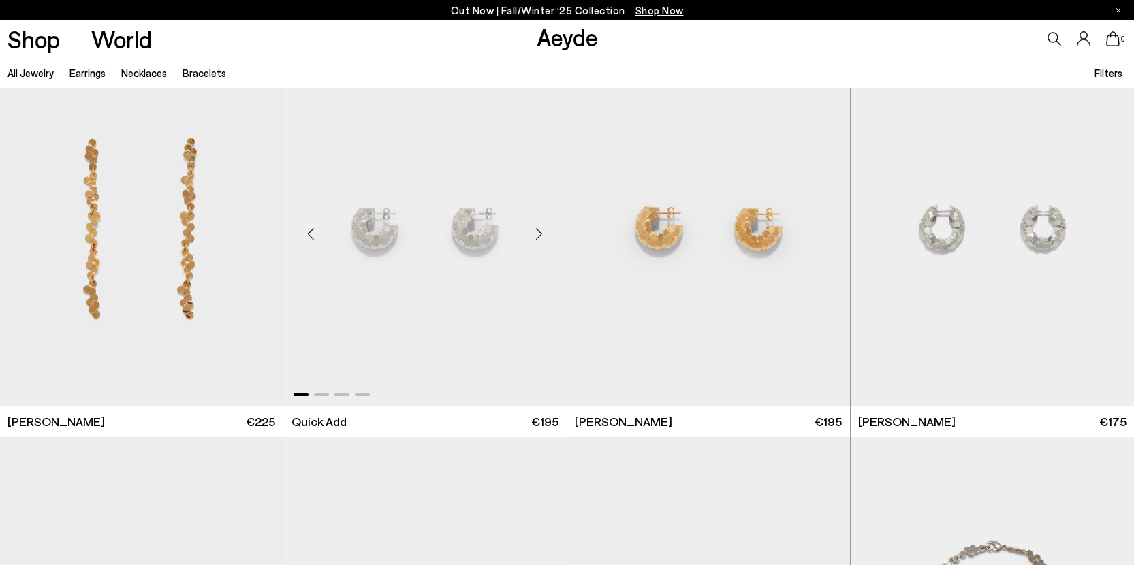
click at [537, 230] on div "Next slide" at bounding box center [539, 234] width 41 height 41
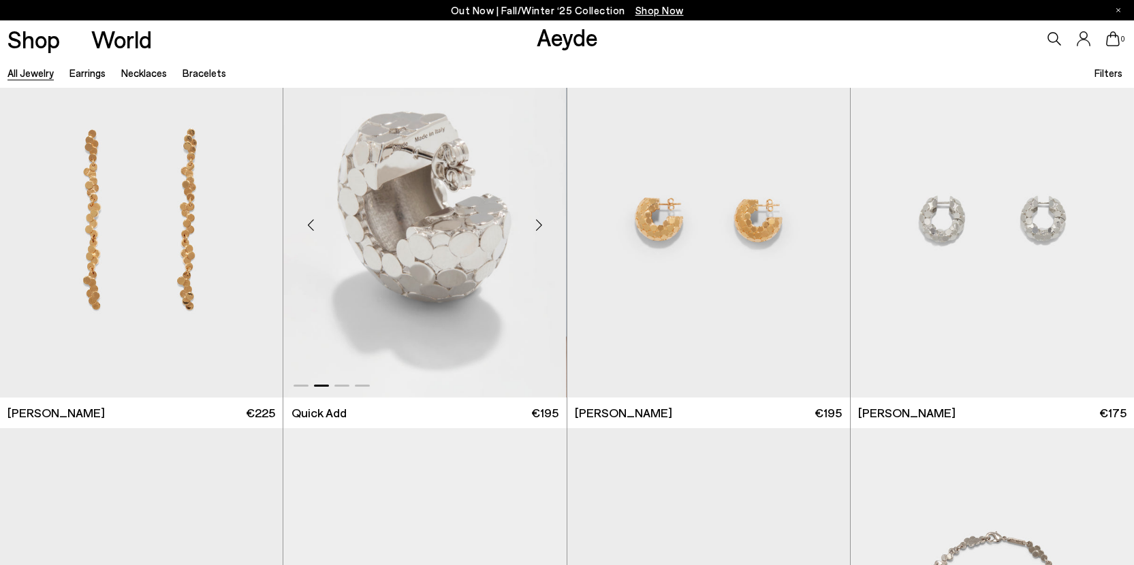
click at [537, 230] on div "Next slide" at bounding box center [539, 225] width 41 height 41
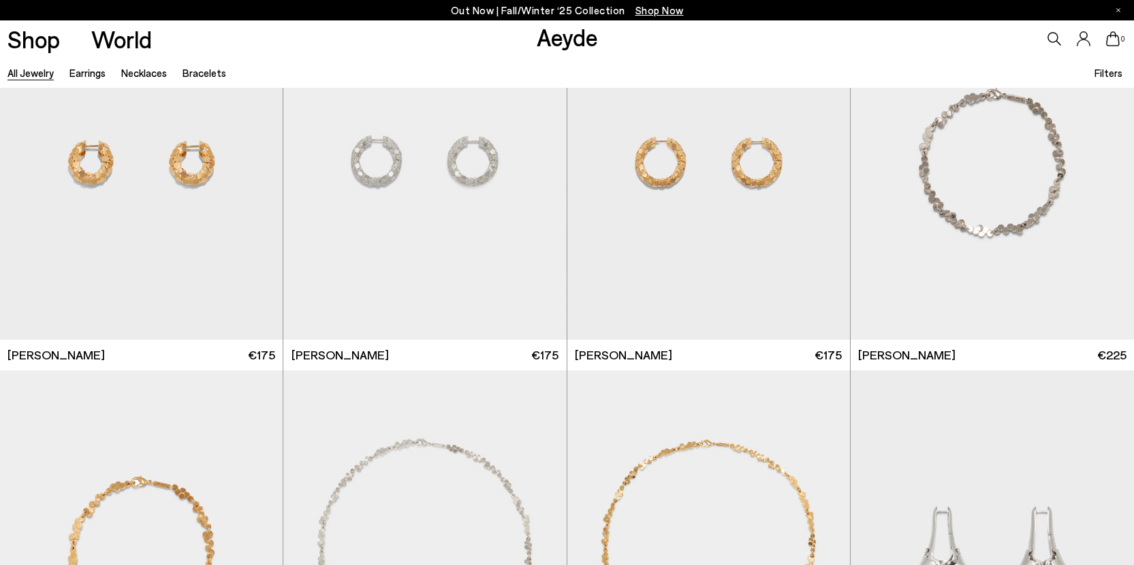
scroll to position [4342, 0]
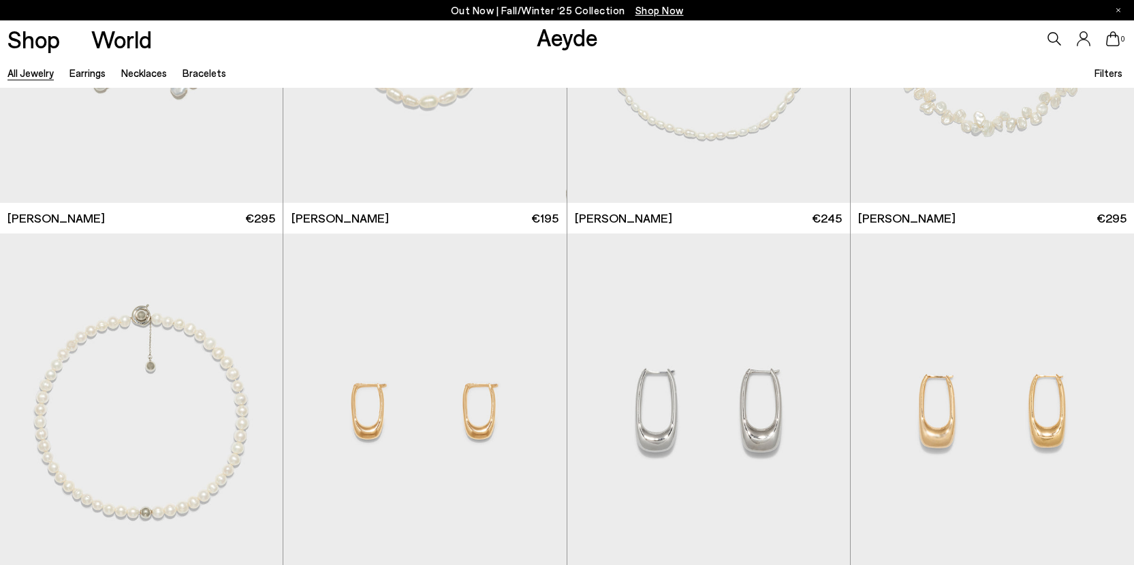
scroll to position [6494, 0]
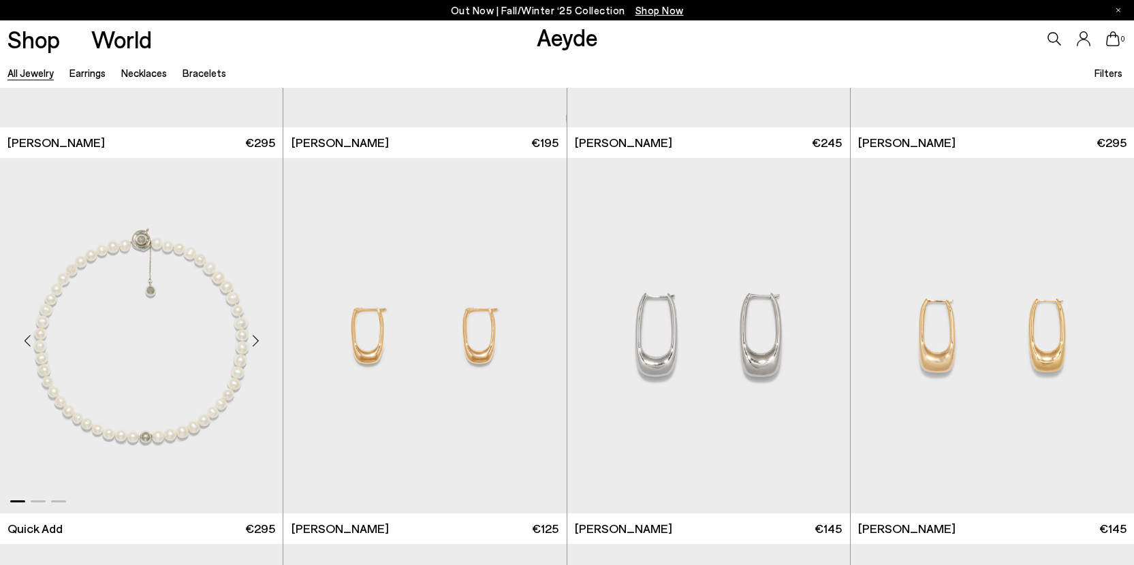
click at [253, 347] on div "Next slide" at bounding box center [255, 341] width 41 height 41
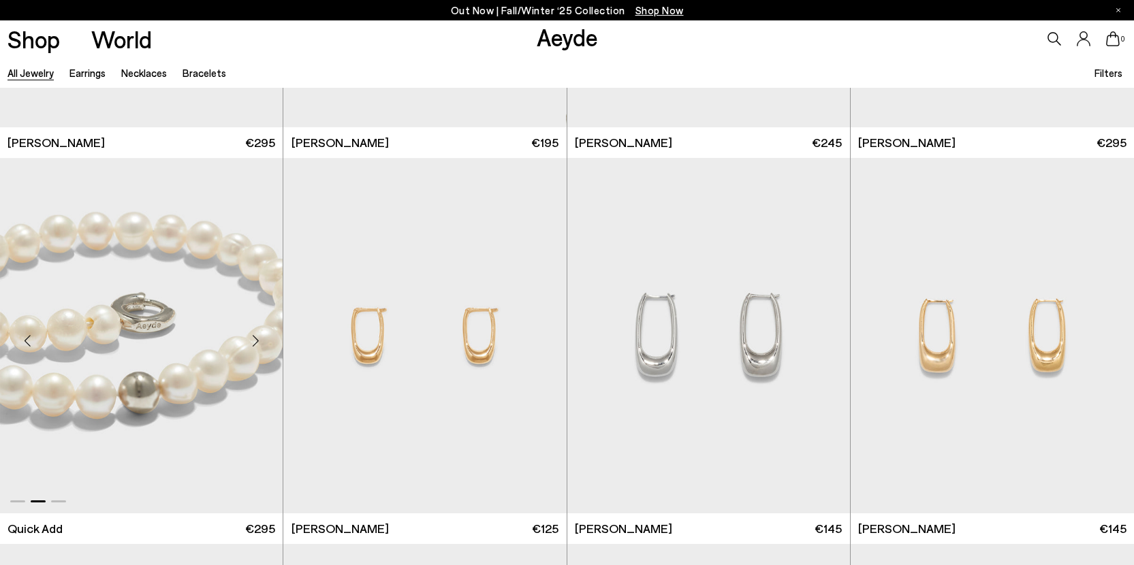
click at [253, 347] on div "Next slide" at bounding box center [255, 341] width 41 height 41
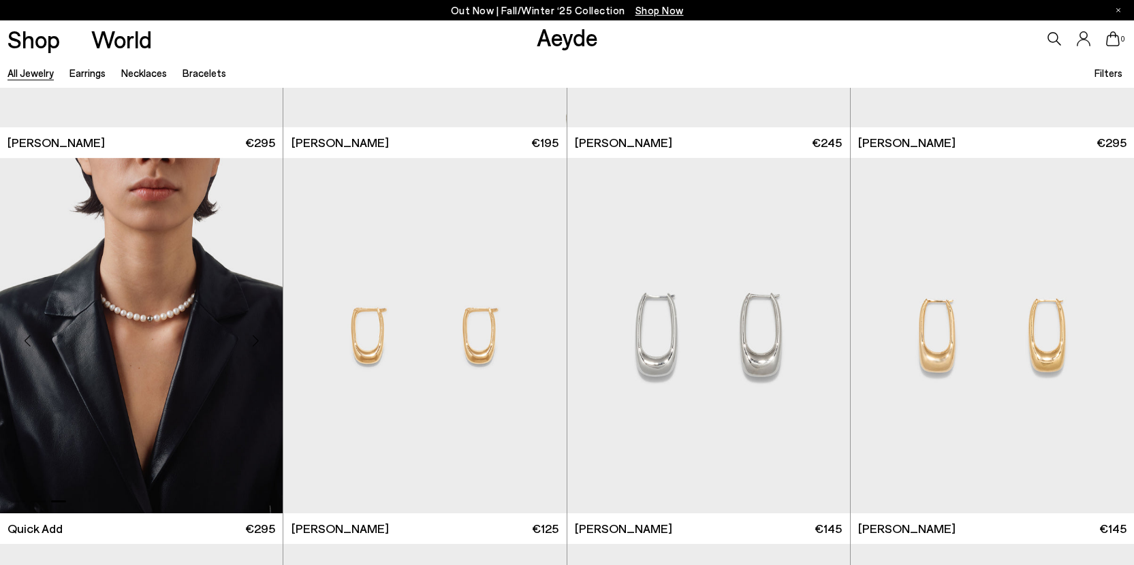
click at [253, 347] on div "Next slide" at bounding box center [255, 341] width 41 height 41
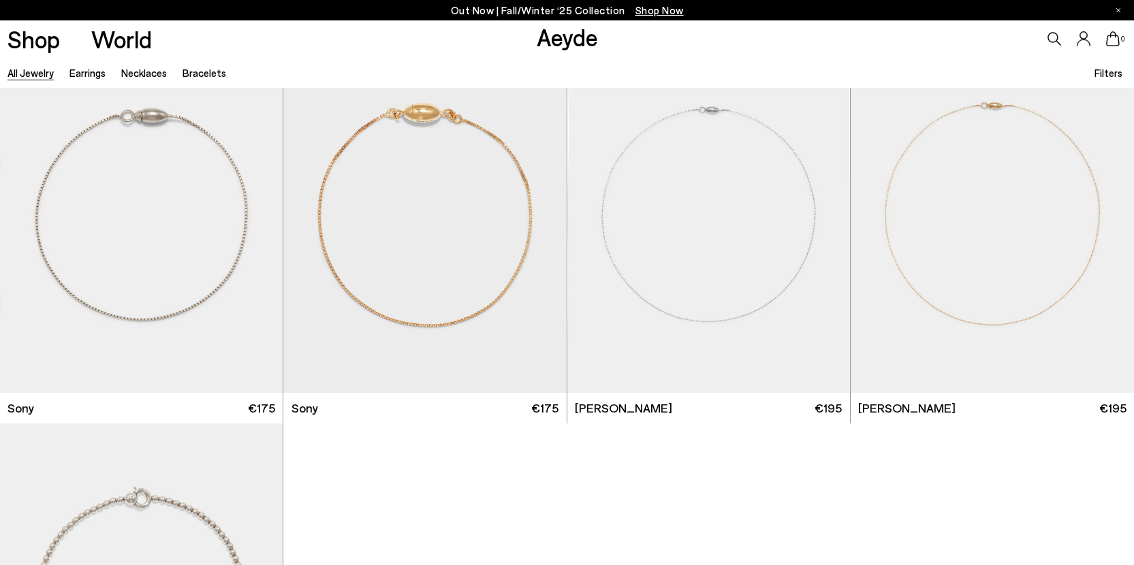
scroll to position [8469, 0]
